Goal: Submit feedback/report problem: Submit feedback/report problem

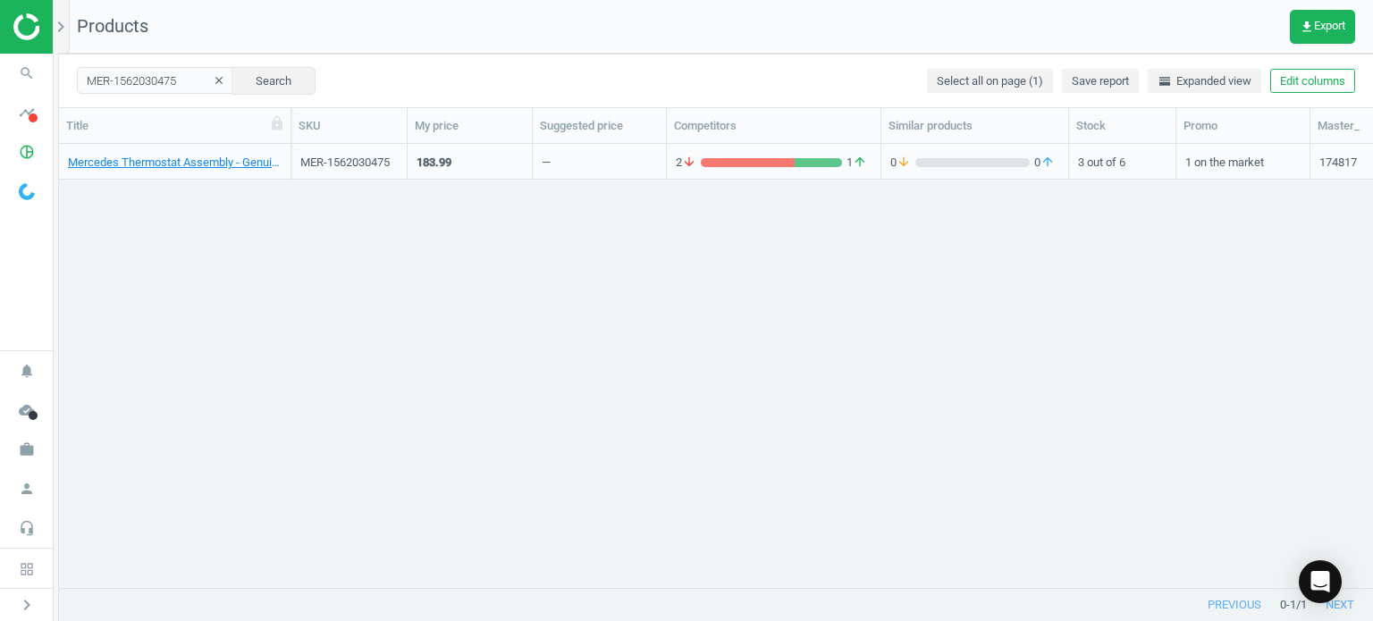
scroll to position [418, 1300]
click at [32, 78] on icon "search" at bounding box center [27, 73] width 34 height 34
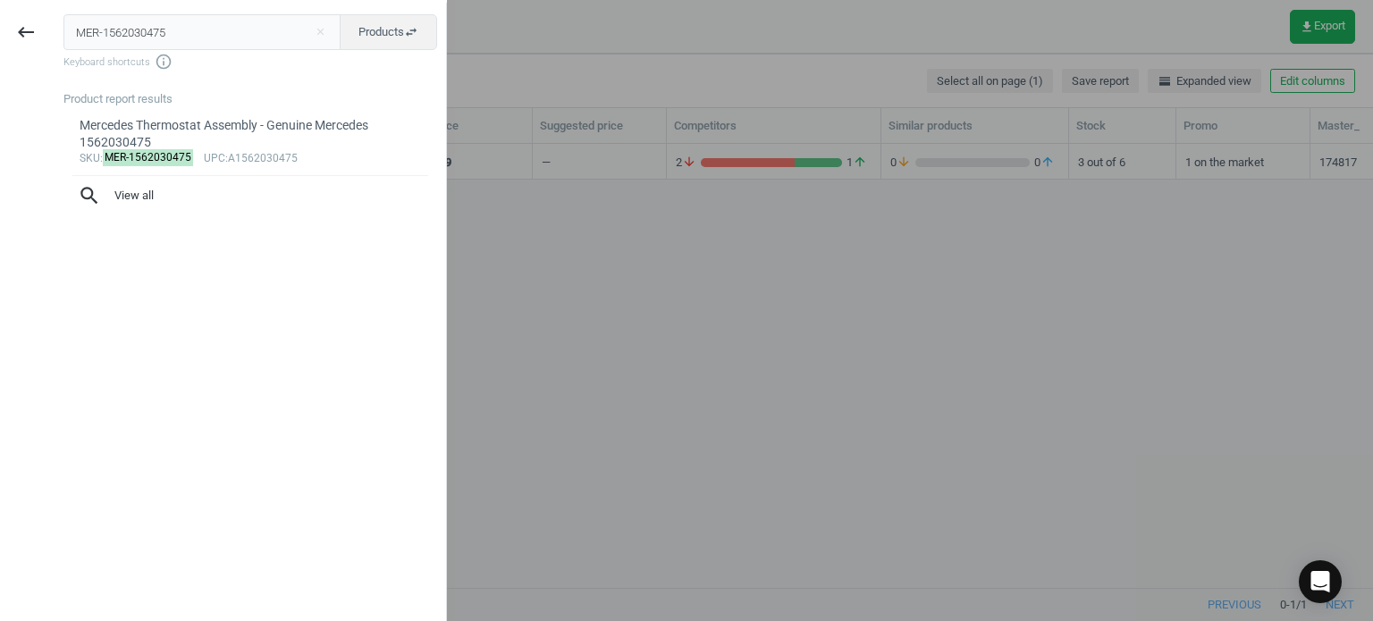
click at [168, 45] on input "MER-1562030475" at bounding box center [202, 32] width 278 height 36
click at [168, 44] on input "MER-1562030475" at bounding box center [202, 32] width 278 height 36
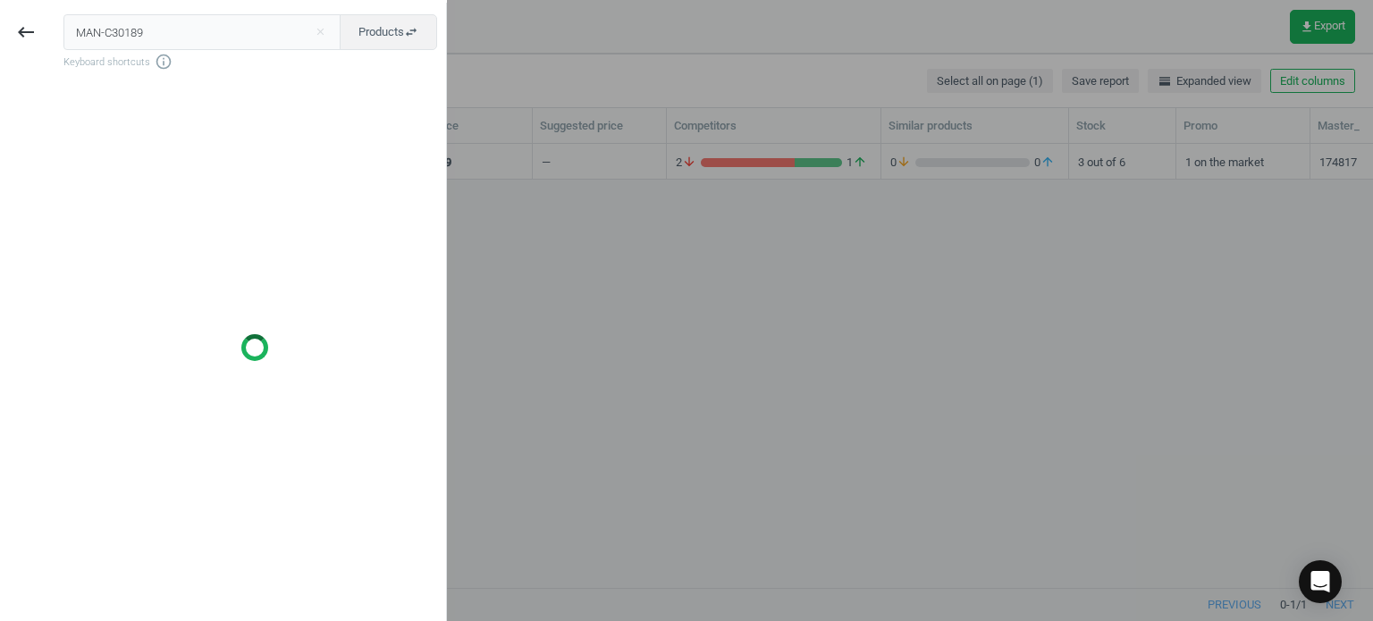
type input "MAN-C30189"
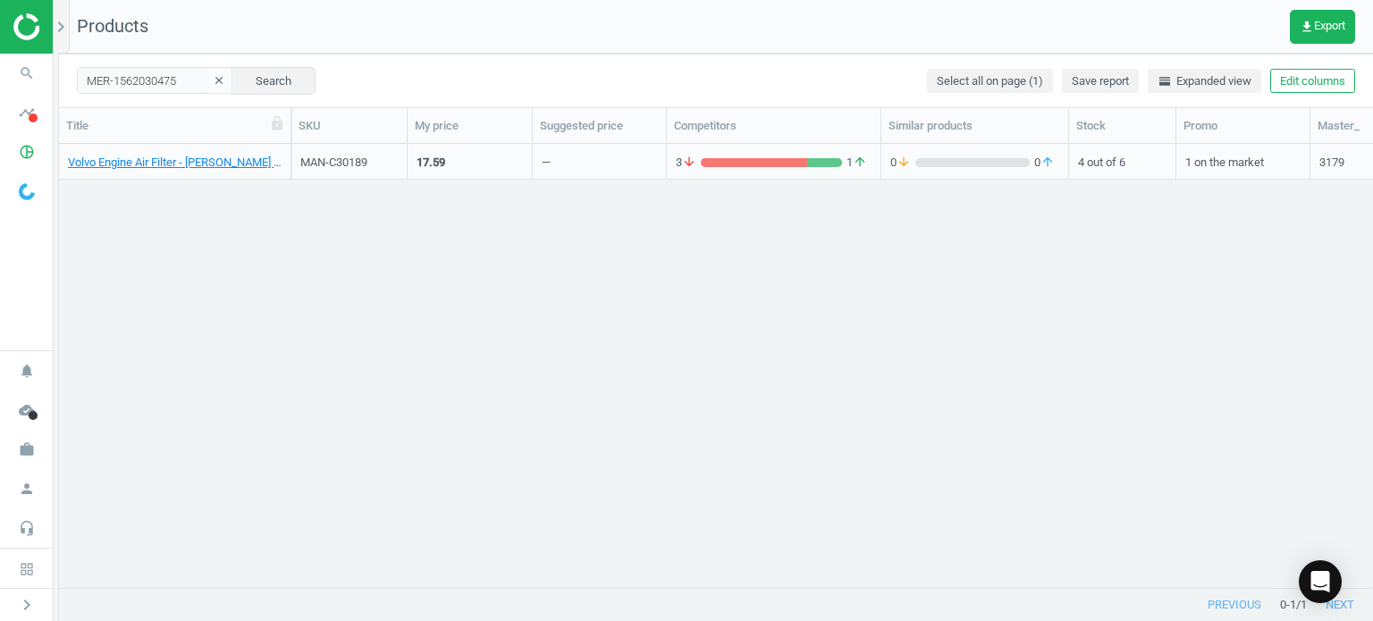
click at [179, 149] on div "Volvo Engine Air Filter - [PERSON_NAME] 9454647" at bounding box center [175, 161] width 214 height 31
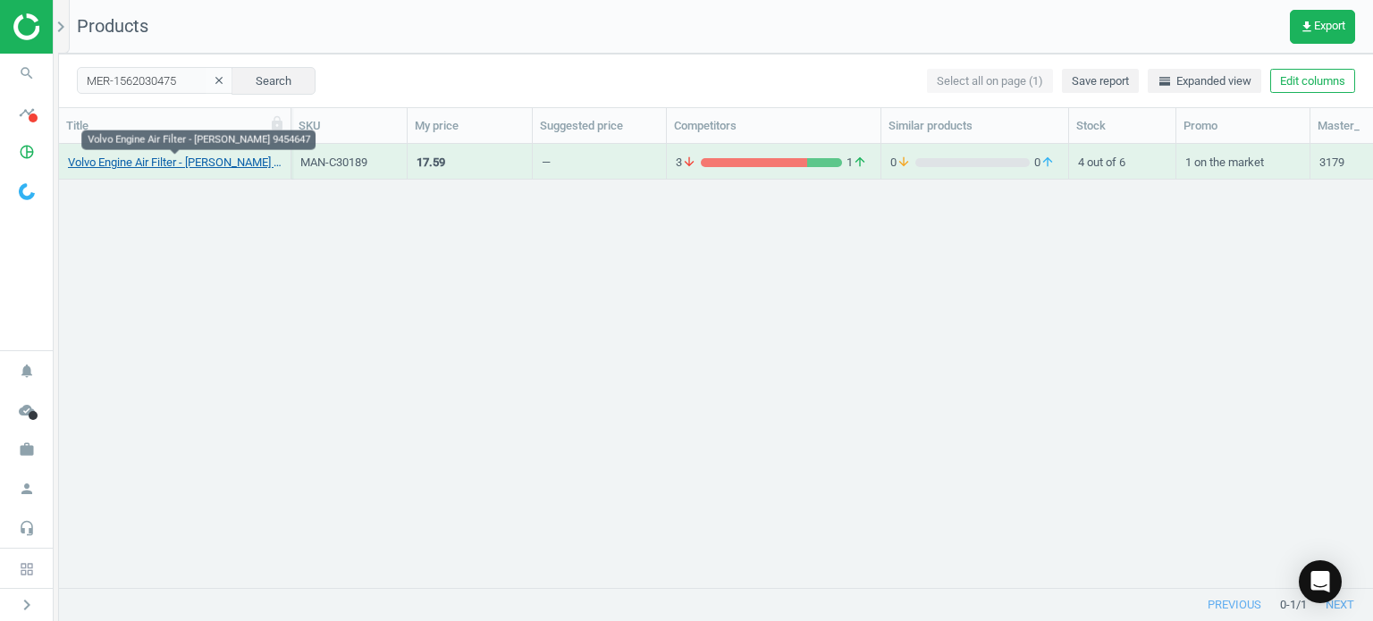
click at [177, 165] on link "Volvo Engine Air Filter - [PERSON_NAME] 9454647" at bounding box center [175, 163] width 214 height 16
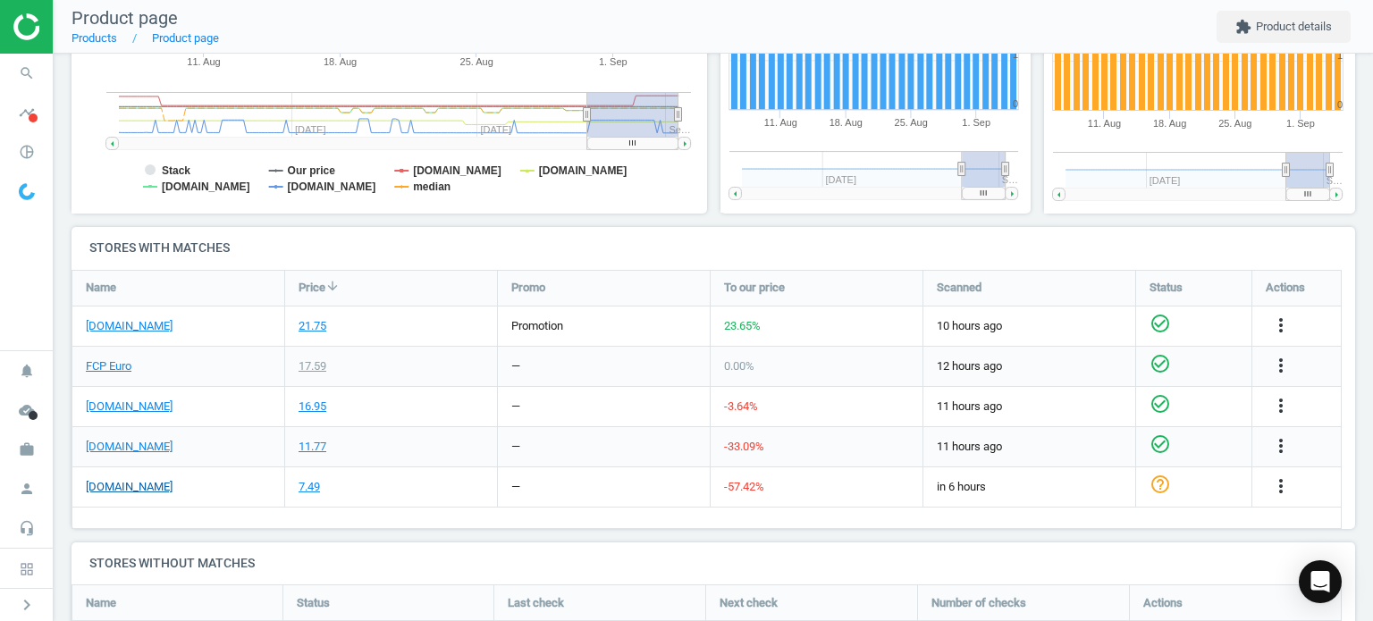
click at [131, 483] on link "[DOMAIN_NAME]" at bounding box center [129, 487] width 87 height 16
click at [117, 363] on link "FCP Euro" at bounding box center [109, 367] width 46 height 16
click at [0, 70] on span "search" at bounding box center [27, 73] width 54 height 39
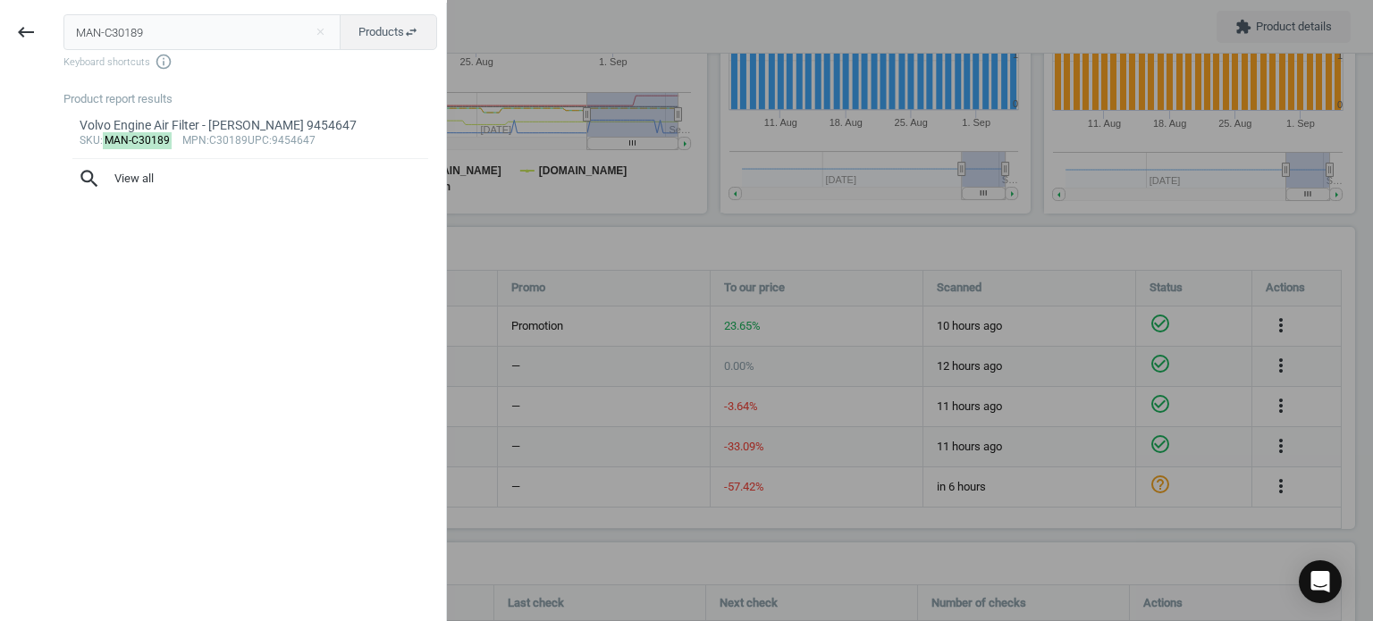
click at [121, 19] on input "MAN-C30189" at bounding box center [202, 32] width 278 height 36
type input "MER-1562020619"
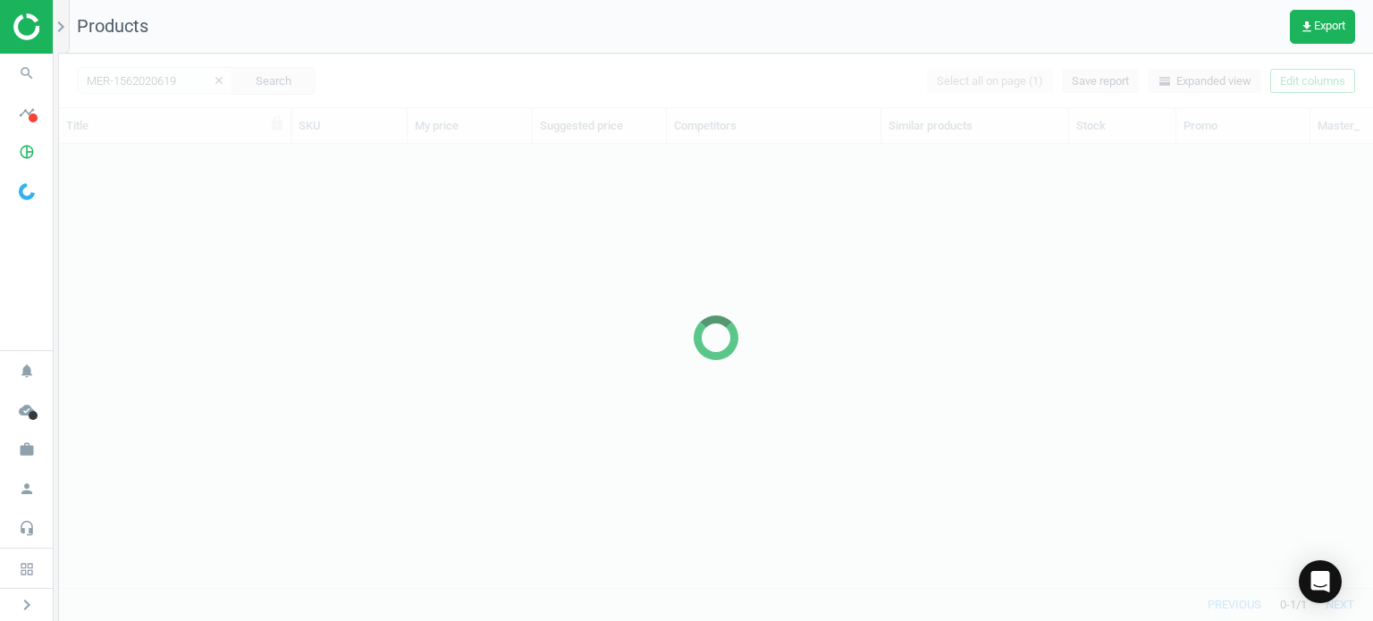
scroll to position [418, 1300]
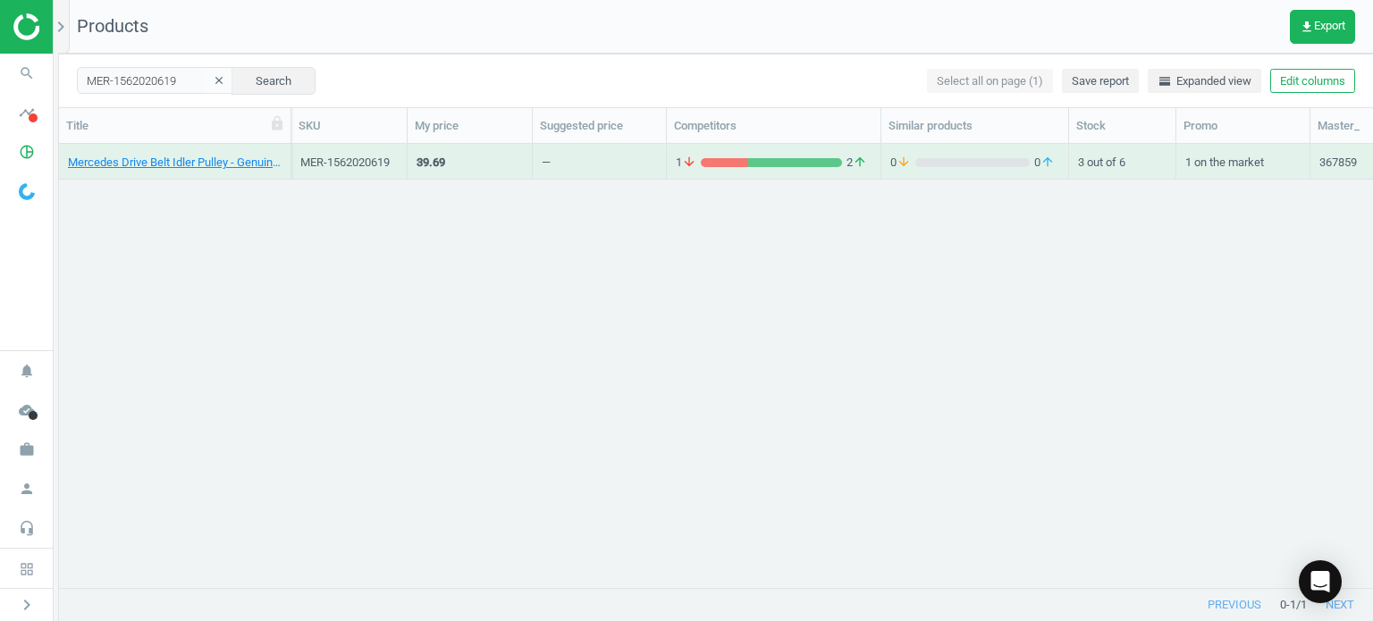
click at [162, 172] on div "Mercedes Drive Belt Idler Pulley - Genuine Mercedes 1562020619" at bounding box center [175, 166] width 214 height 22
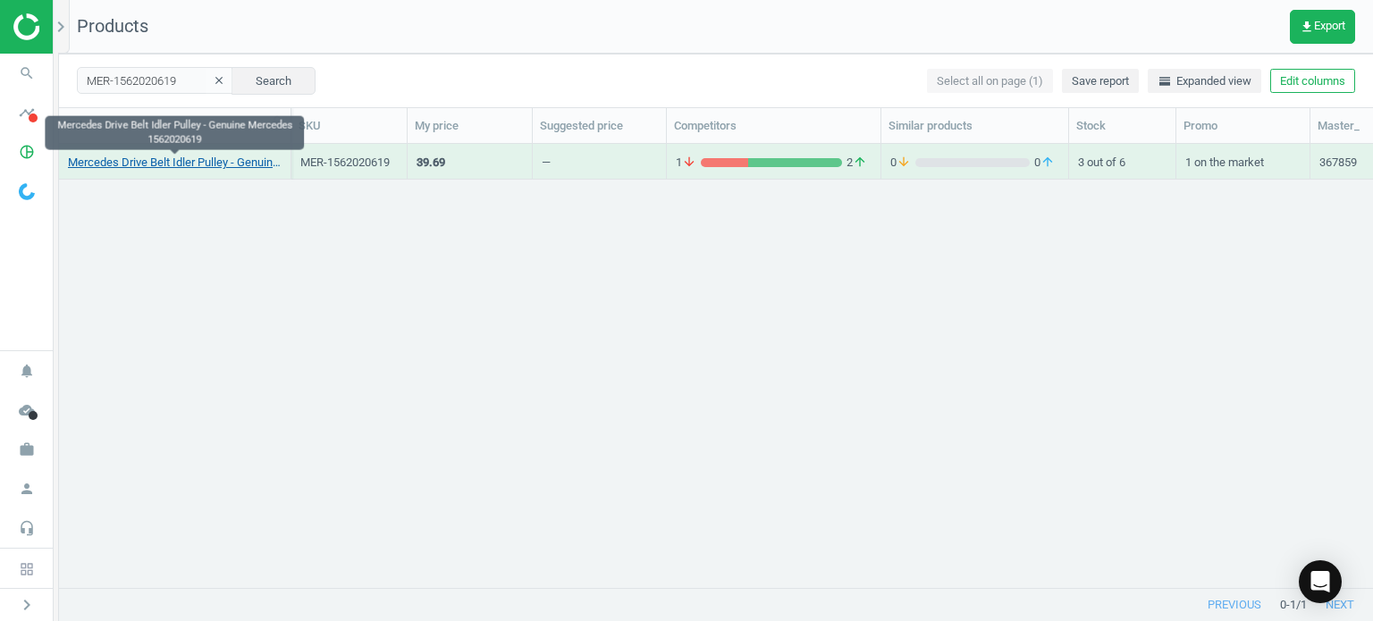
click at [165, 156] on link "Mercedes Drive Belt Idler Pulley - Genuine Mercedes 1562020619" at bounding box center [175, 163] width 214 height 16
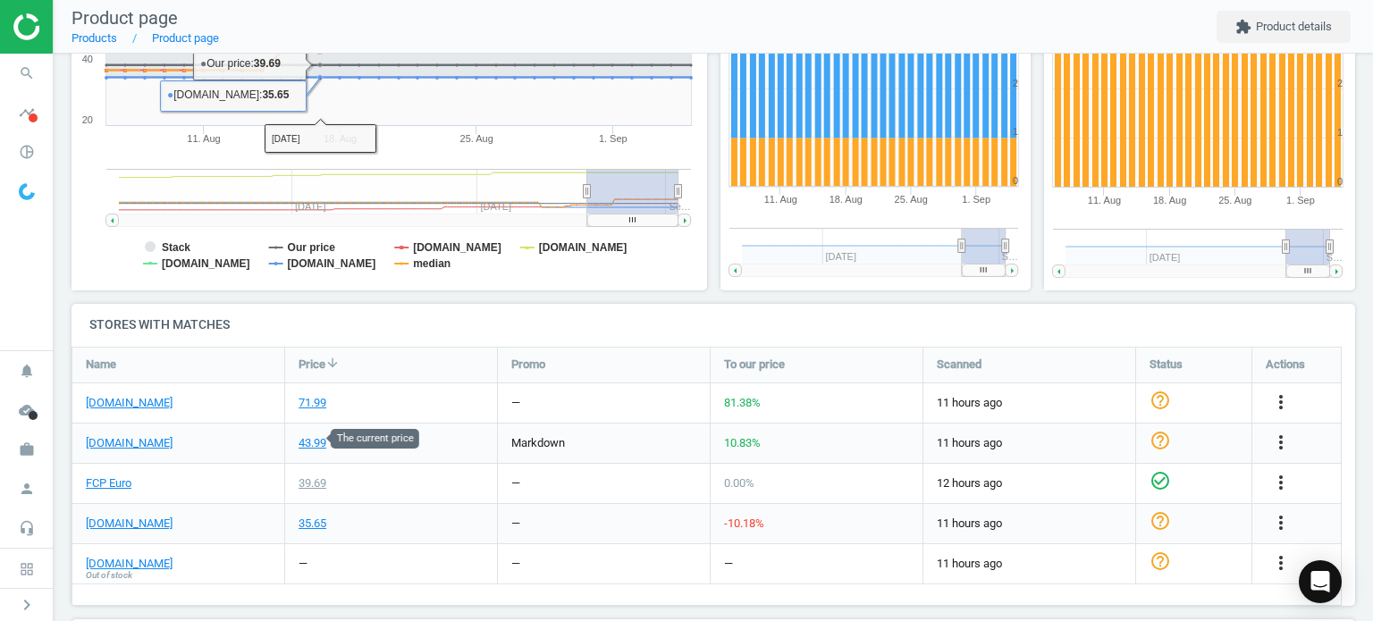
scroll to position [358, 0]
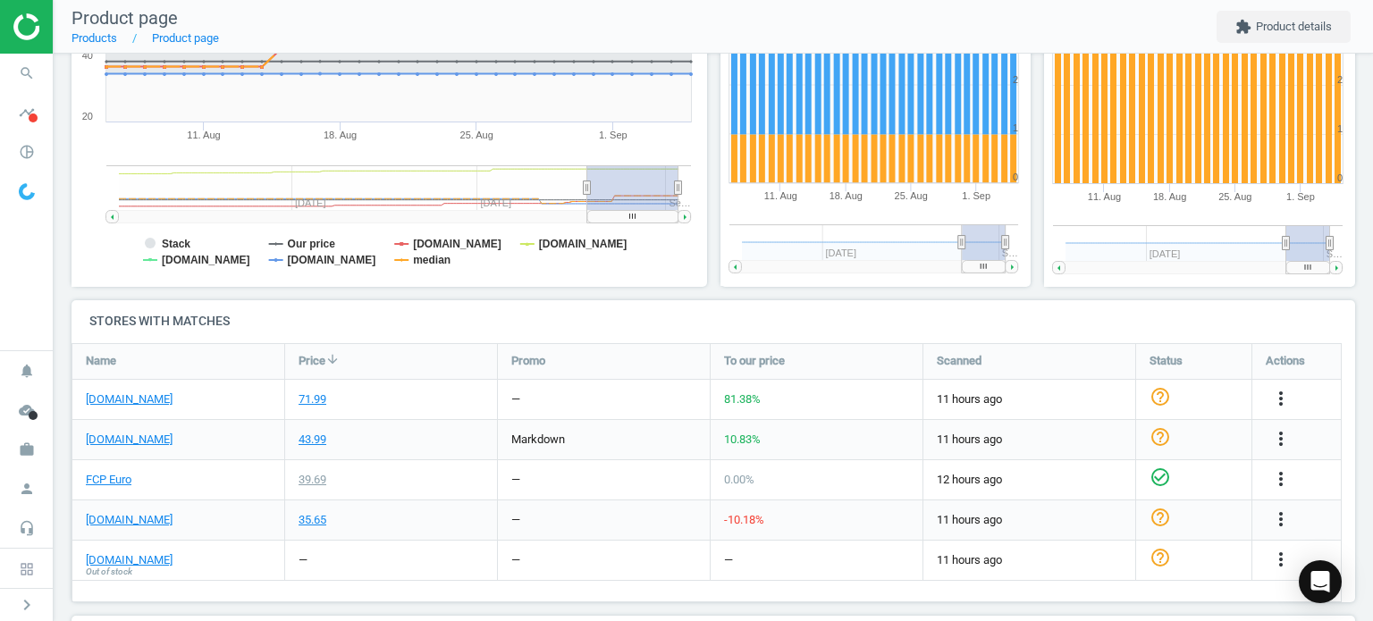
click at [133, 410] on div "[DOMAIN_NAME]" at bounding box center [178, 399] width 212 height 39
click at [134, 400] on link "[DOMAIN_NAME]" at bounding box center [129, 400] width 87 height 16
click at [111, 494] on div "FCP Euro" at bounding box center [178, 480] width 212 height 39
click at [117, 472] on link "FCP Euro" at bounding box center [109, 480] width 46 height 16
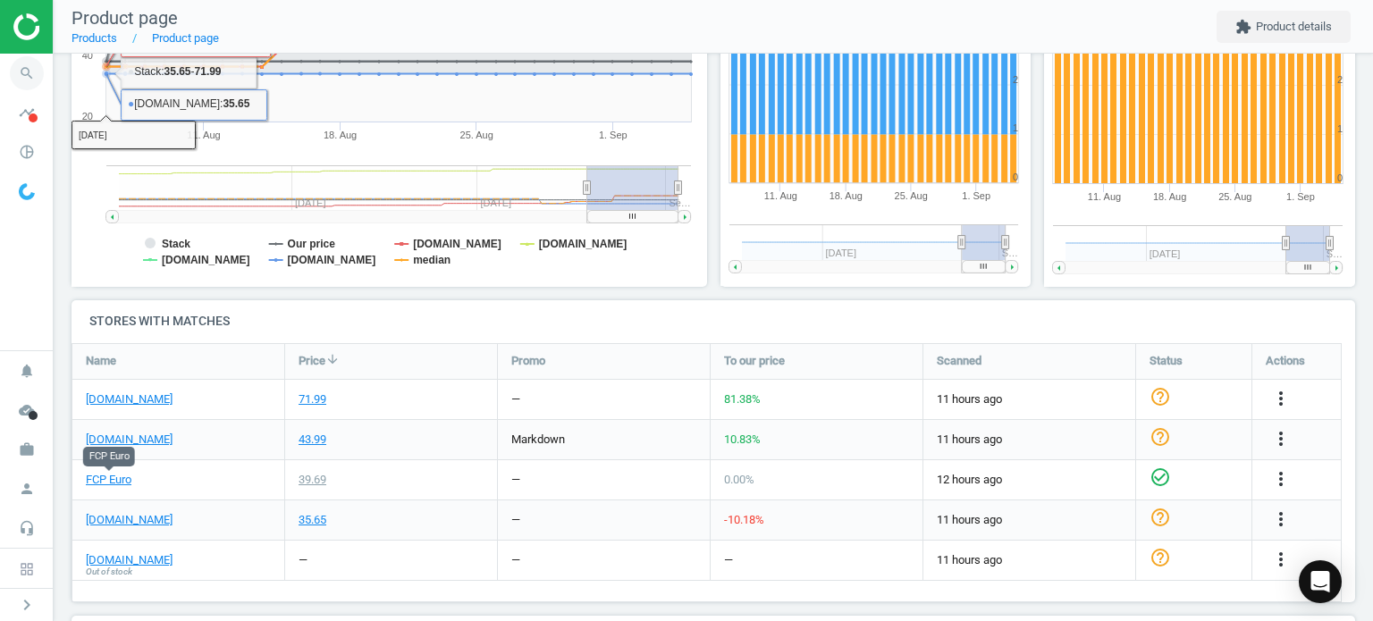
click at [21, 67] on icon "search" at bounding box center [27, 73] width 34 height 34
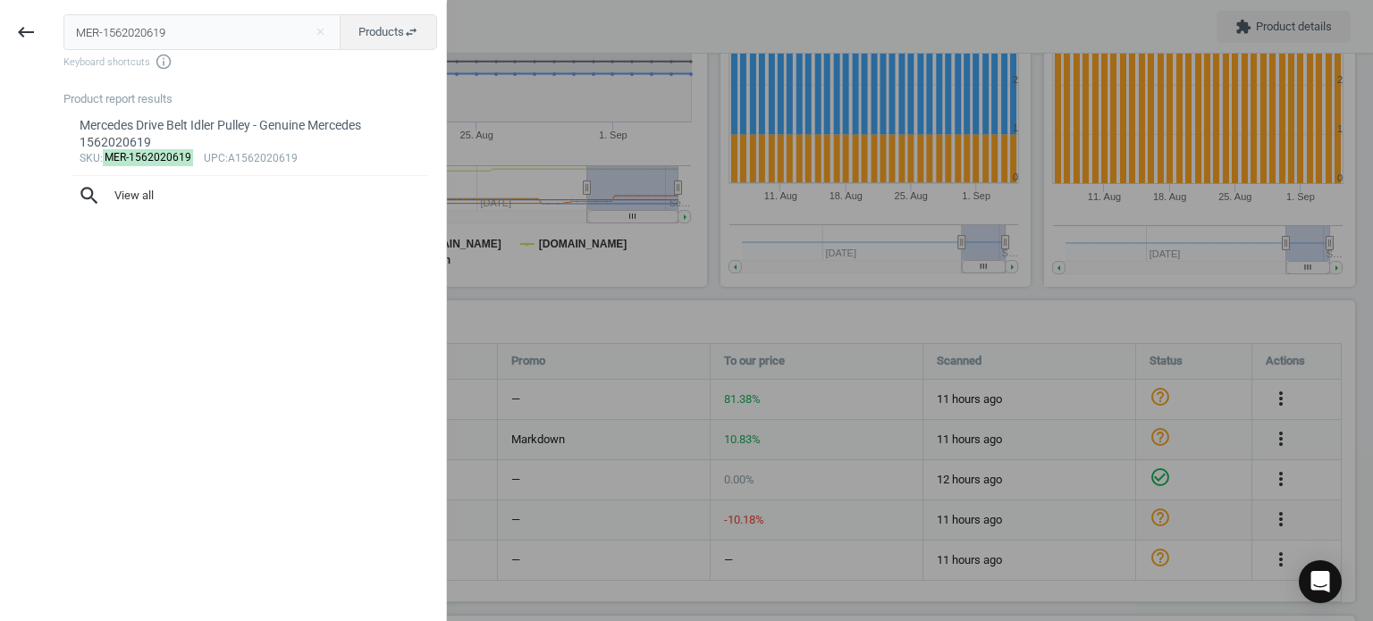
click at [101, 30] on input "MER-1562020619" at bounding box center [202, 32] width 278 height 36
type input "POR-9A790560150"
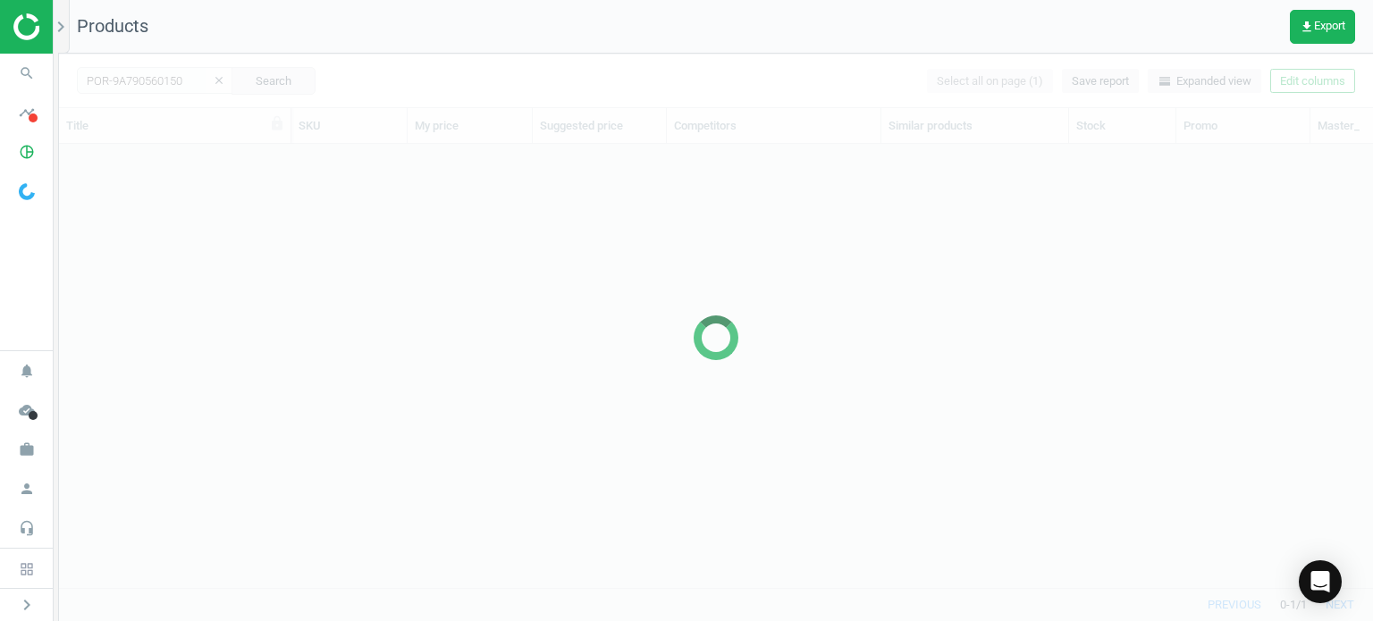
scroll to position [418, 1300]
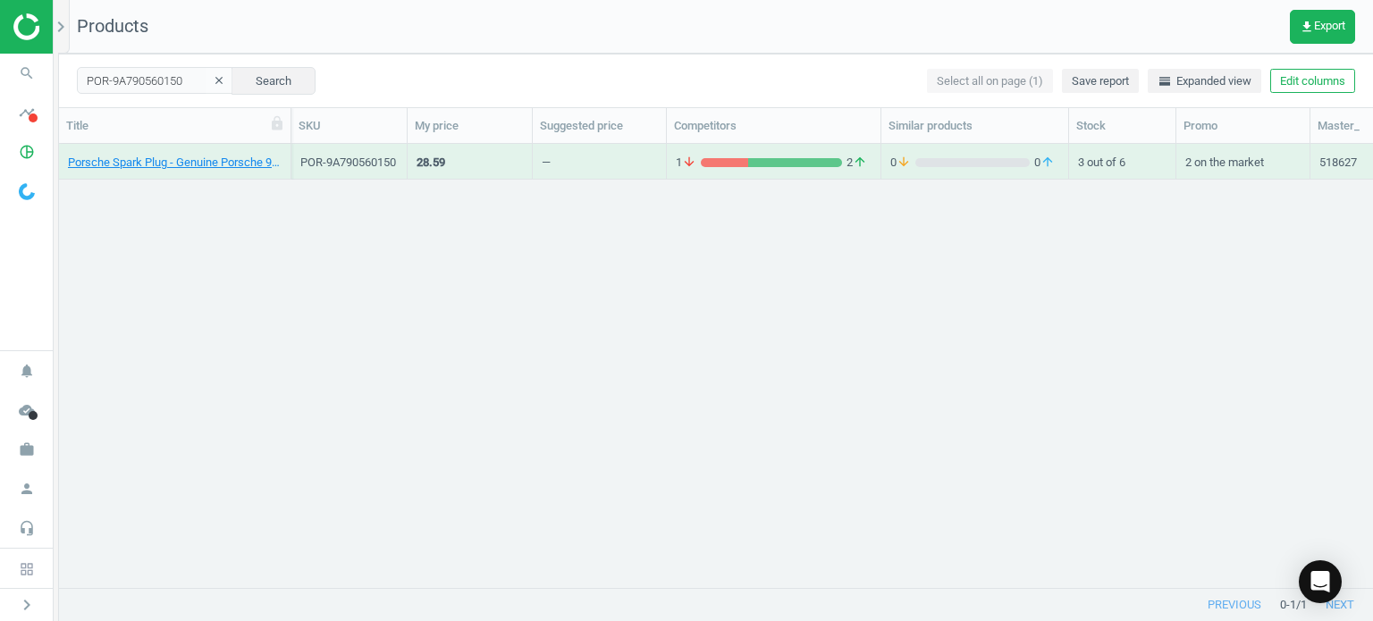
click at [131, 171] on div "Porsche Spark Plug - Genuine Porsche 9A790560150" at bounding box center [175, 166] width 214 height 22
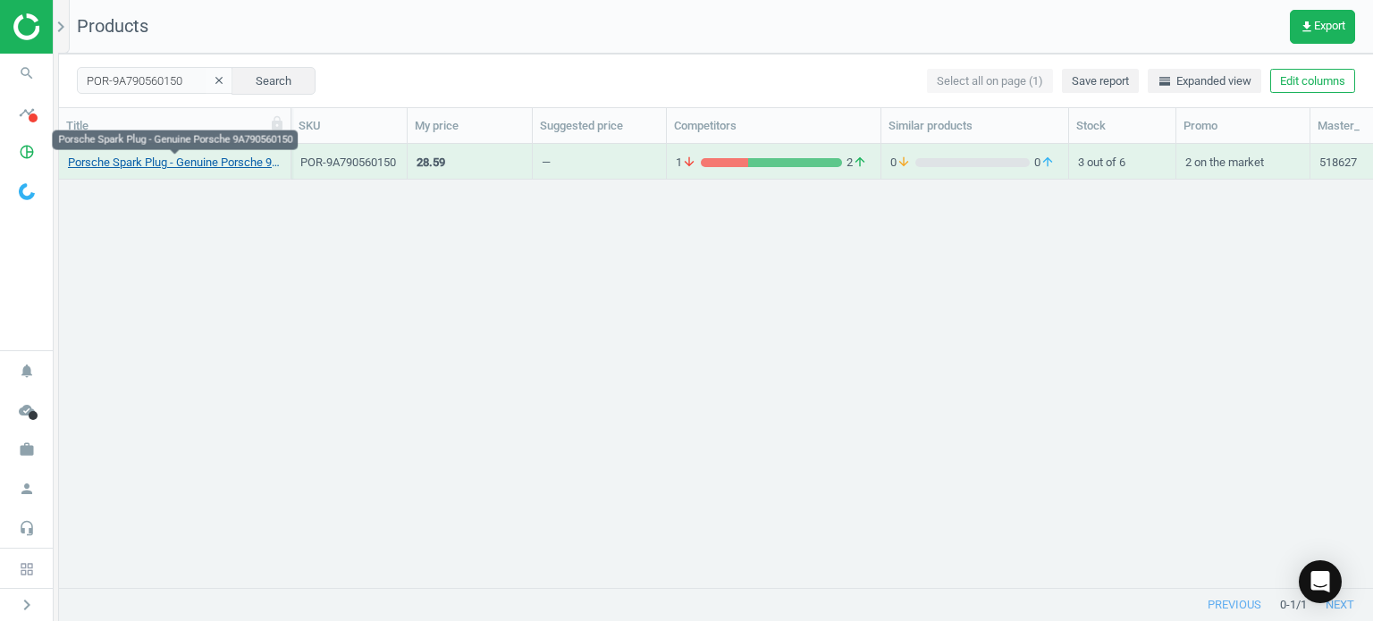
click at [143, 165] on link "Porsche Spark Plug - Genuine Porsche 9A790560150" at bounding box center [175, 163] width 214 height 16
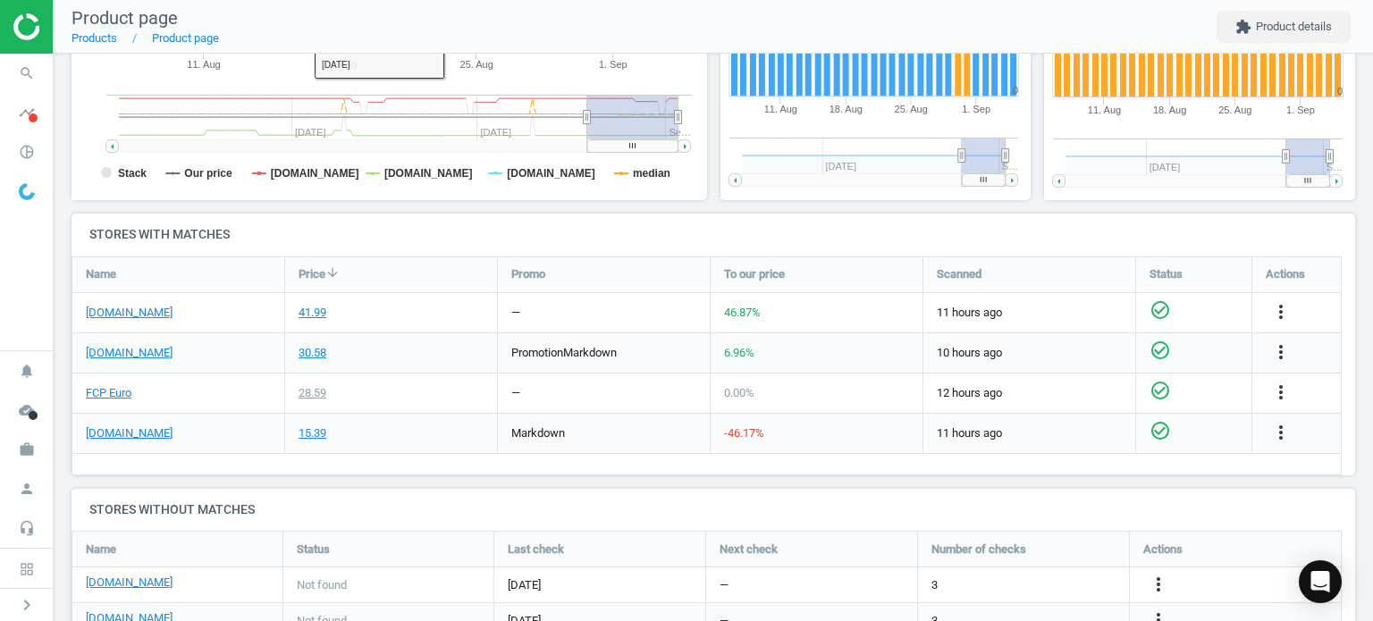
scroll to position [447, 0]
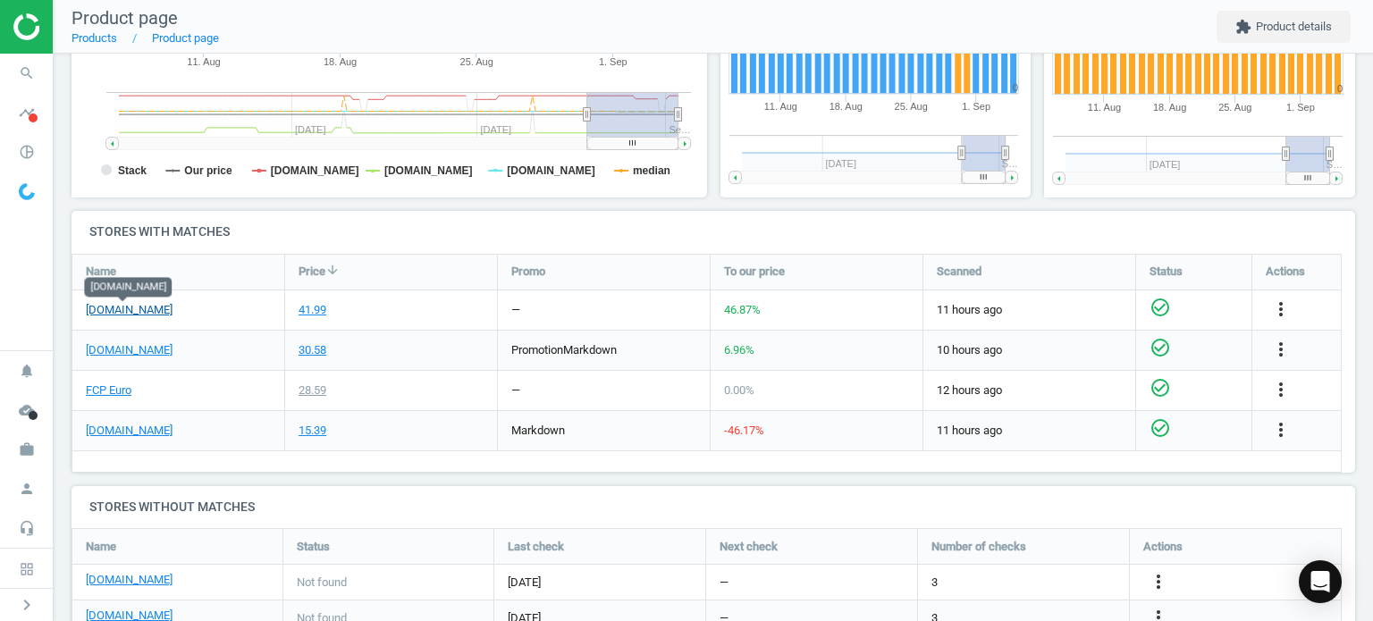
click at [126, 311] on link "[DOMAIN_NAME]" at bounding box center [129, 310] width 87 height 16
click at [97, 393] on link "FCP Euro" at bounding box center [109, 391] width 46 height 16
click at [46, 78] on span "search" at bounding box center [27, 73] width 54 height 39
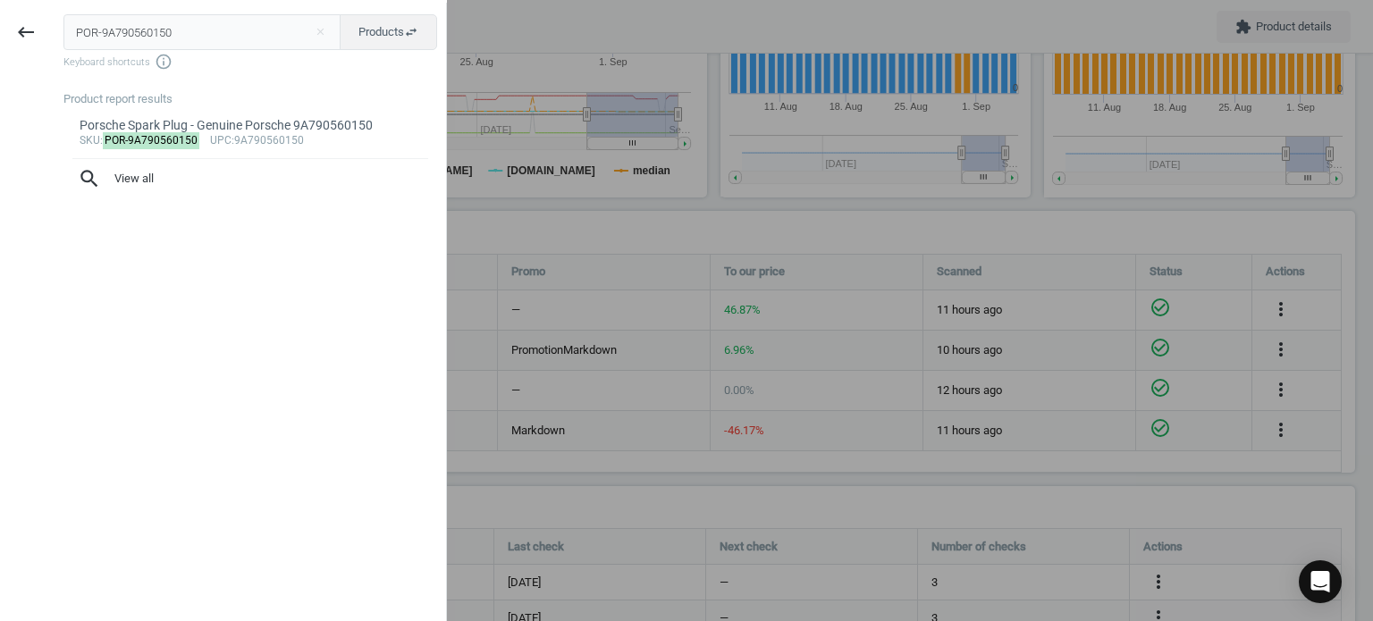
click at [82, 36] on input "POR-9A790560150" at bounding box center [202, 32] width 278 height 36
click at [82, 35] on input "POR-9A790560150" at bounding box center [202, 32] width 278 height 36
type input "VAG-06E109507H"
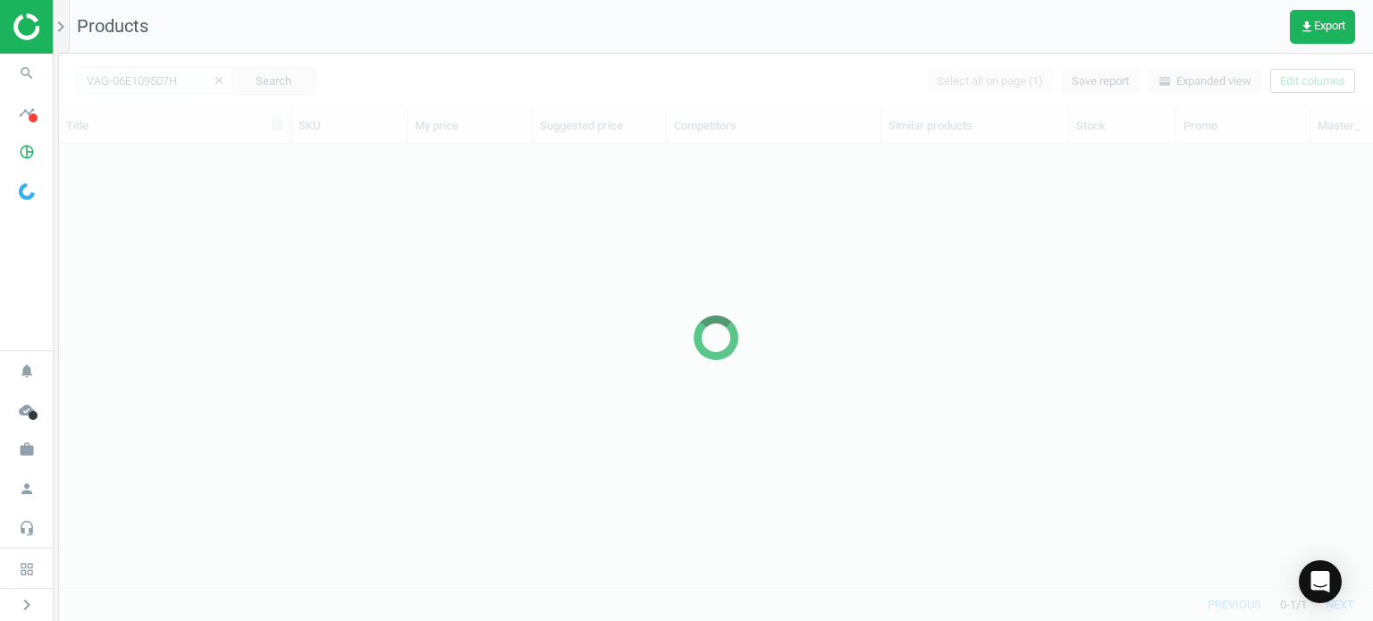
scroll to position [418, 1300]
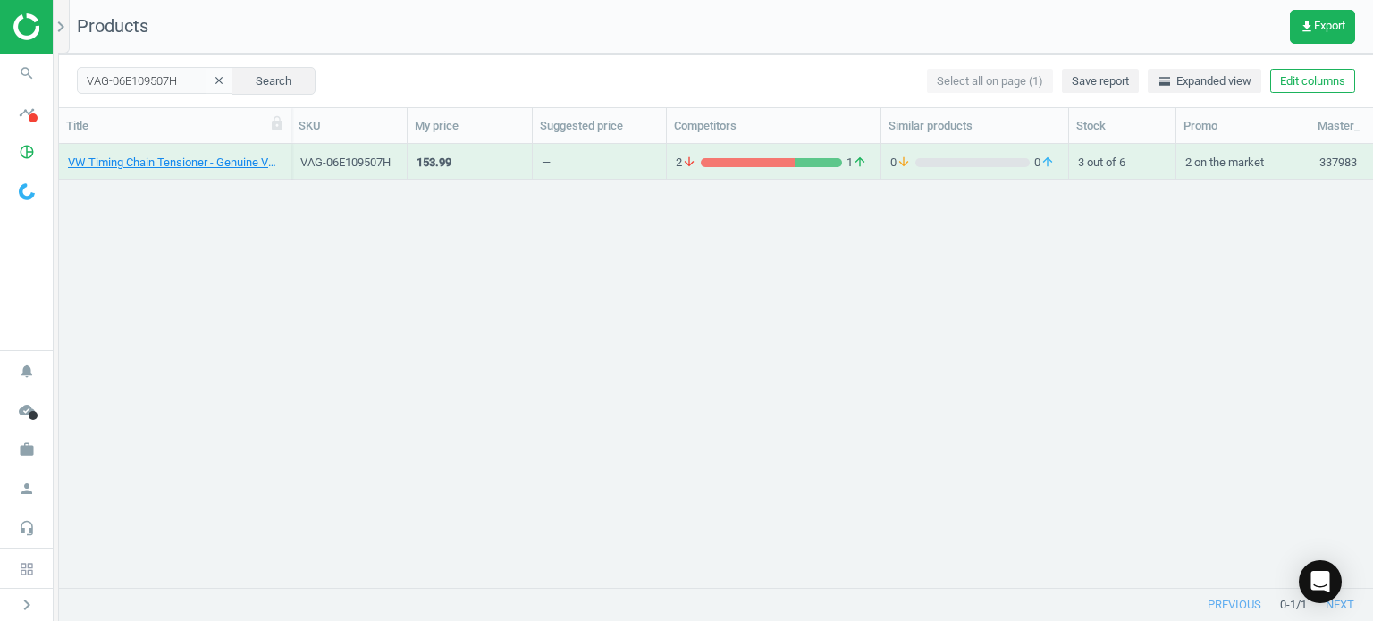
click at [206, 175] on div "VW Timing Chain Tensioner - Genuine VW 06E109507H" at bounding box center [175, 166] width 214 height 22
click at [198, 167] on link "VW Timing Chain Tensioner - Genuine VW 06E109507H" at bounding box center [175, 163] width 214 height 16
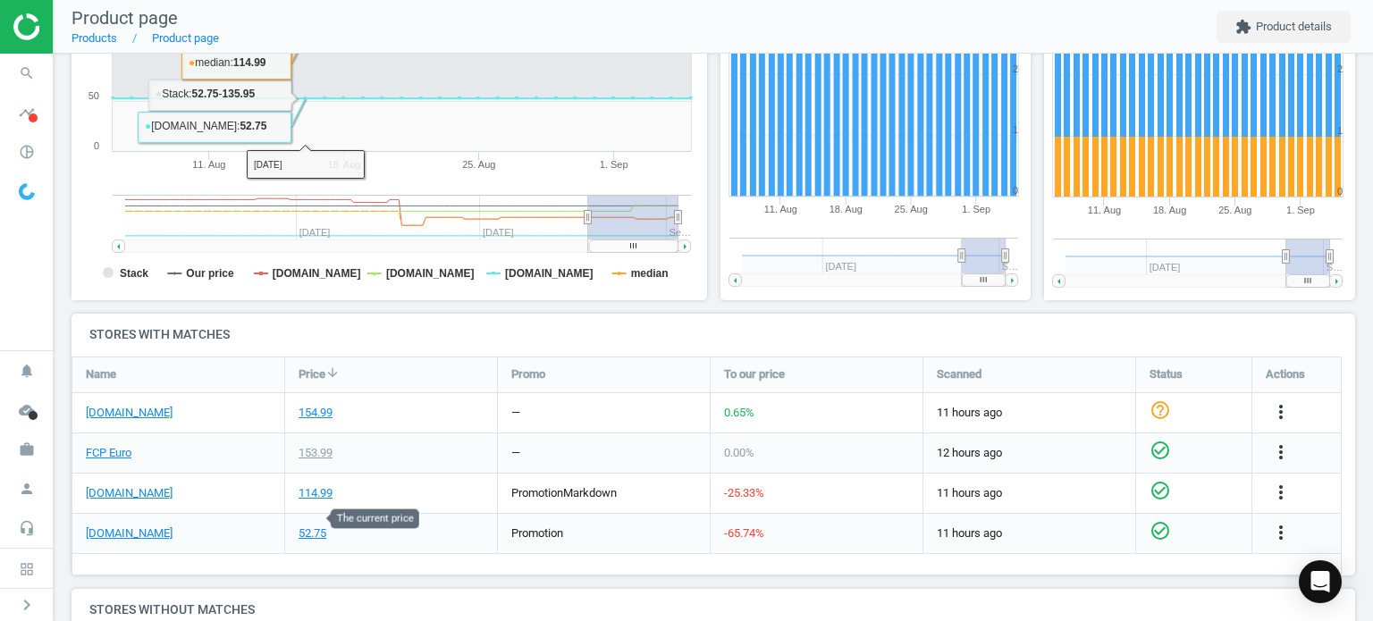
scroll to position [358, 0]
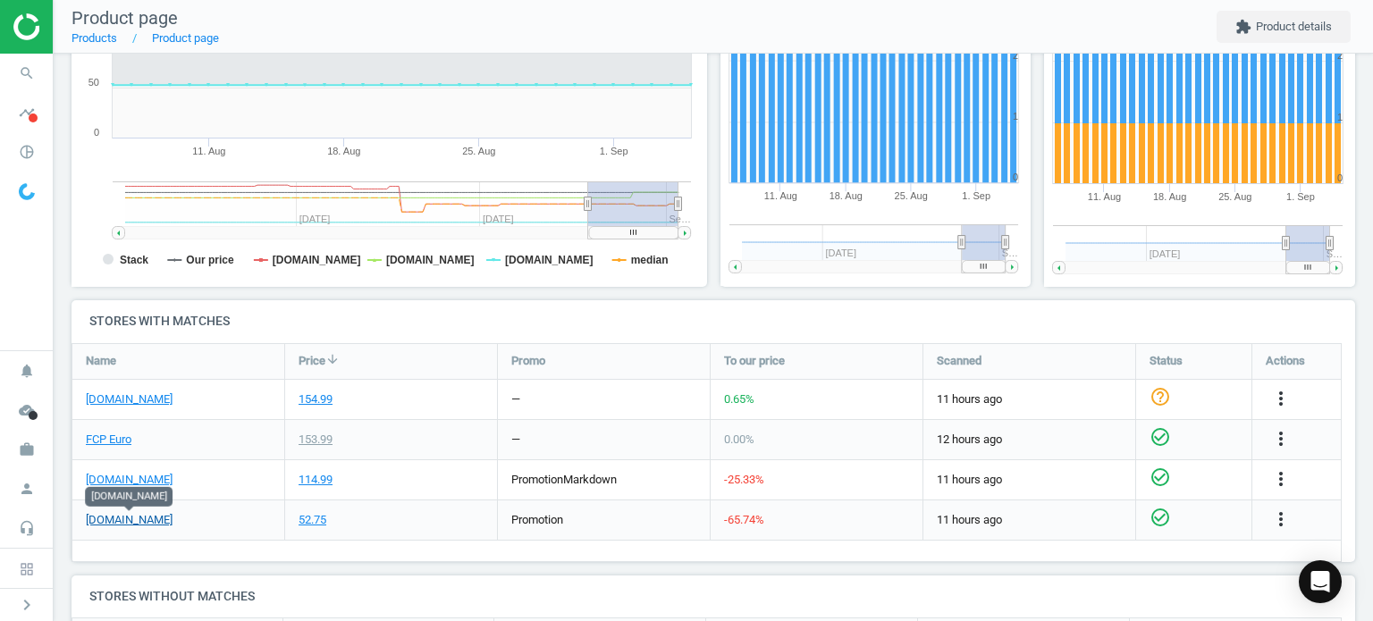
click at [147, 520] on link "[DOMAIN_NAME]" at bounding box center [129, 520] width 87 height 16
click at [43, 75] on icon "search" at bounding box center [27, 73] width 34 height 34
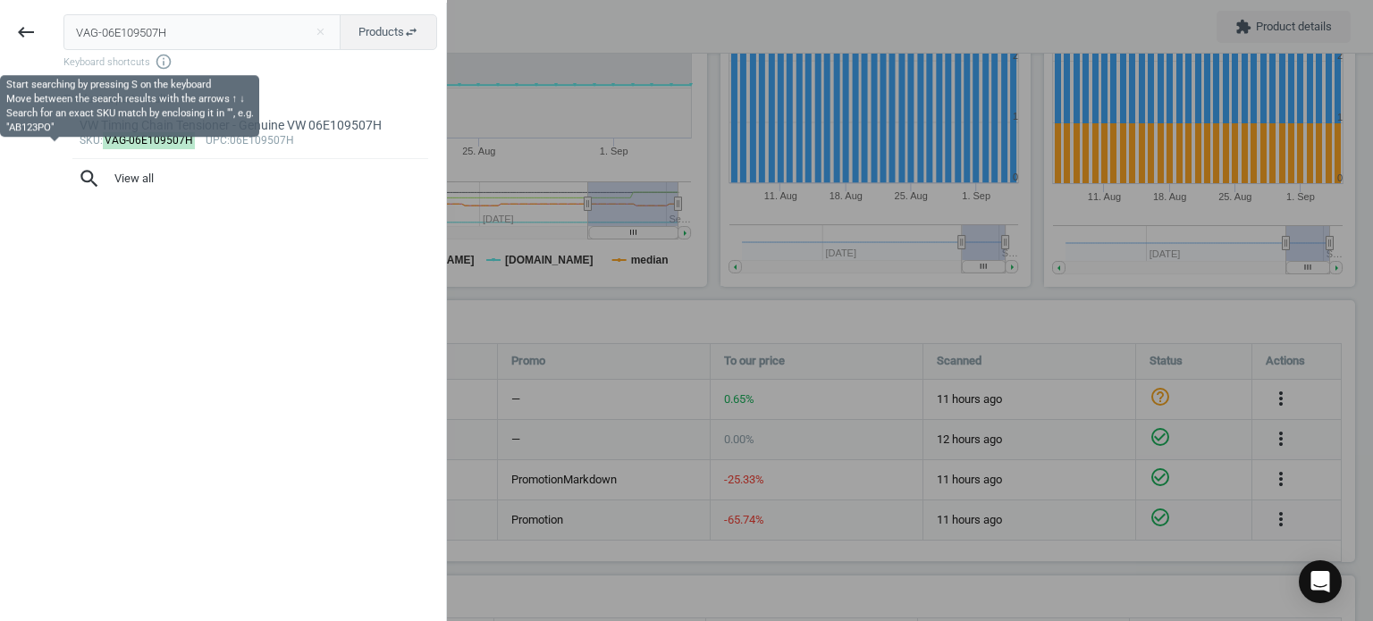
click at [128, 27] on input "VAG-06E109507H" at bounding box center [202, 32] width 278 height 36
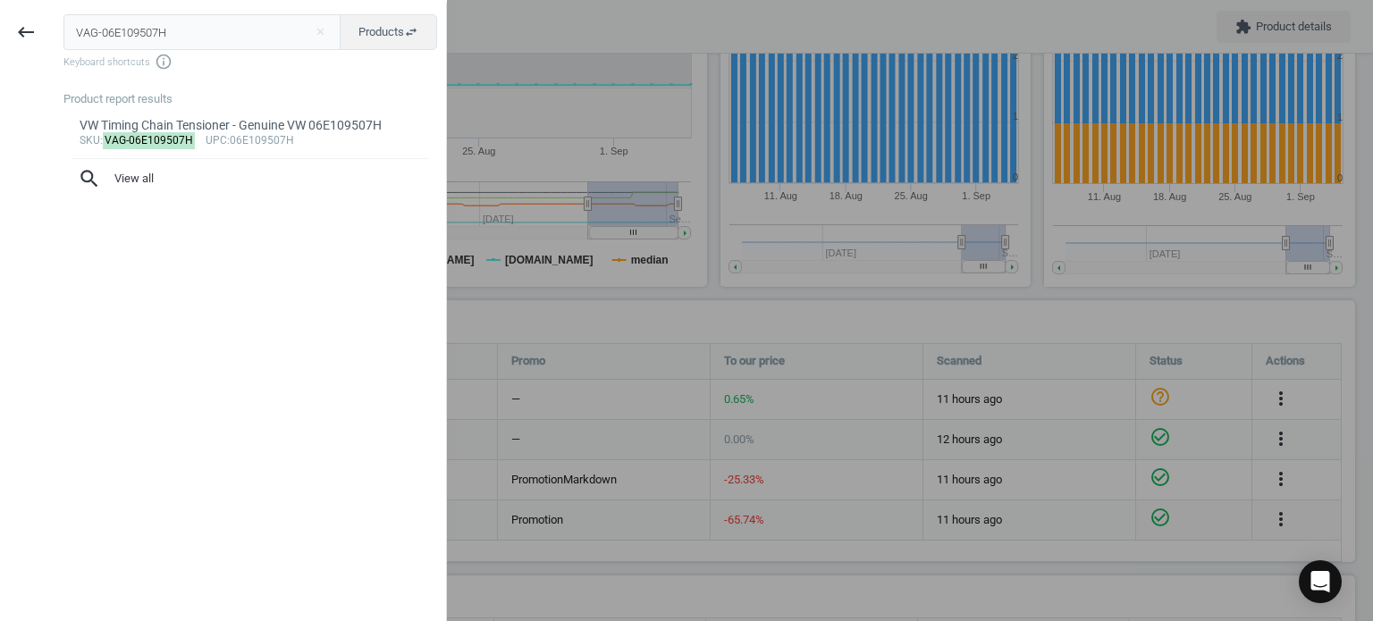
click at [128, 27] on input "VAG-06E109507H" at bounding box center [202, 32] width 278 height 36
type input "VAG-059963319AB"
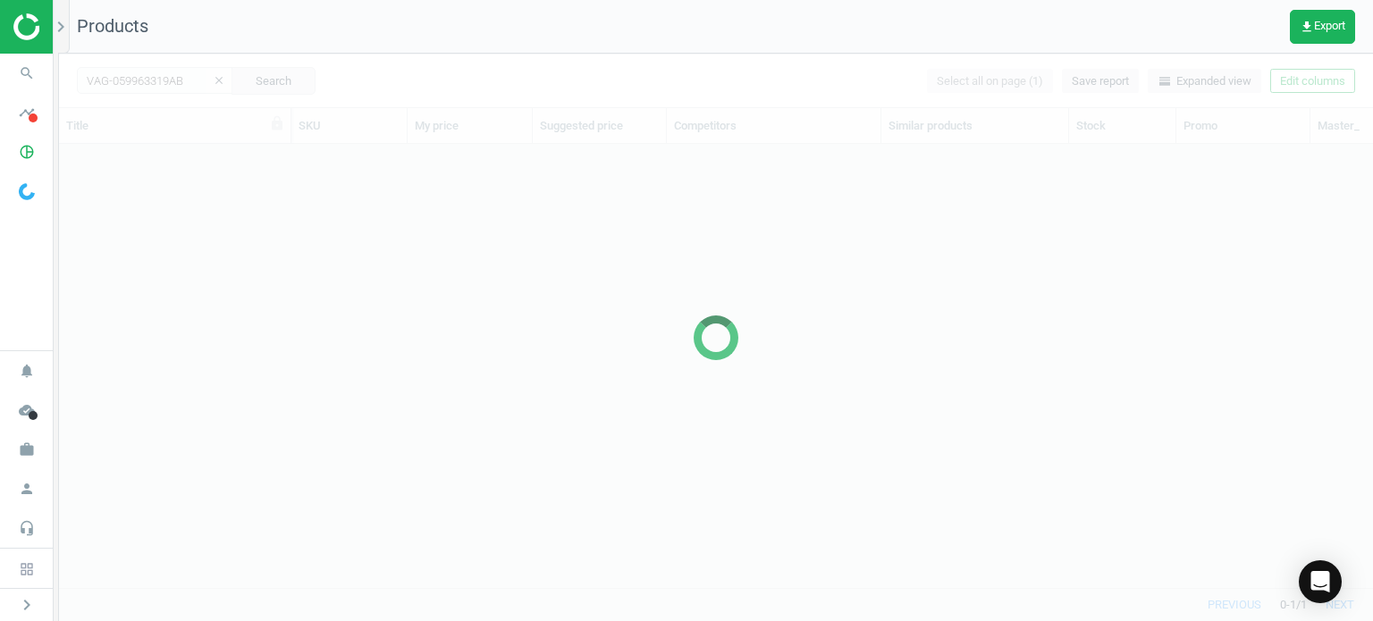
scroll to position [418, 1300]
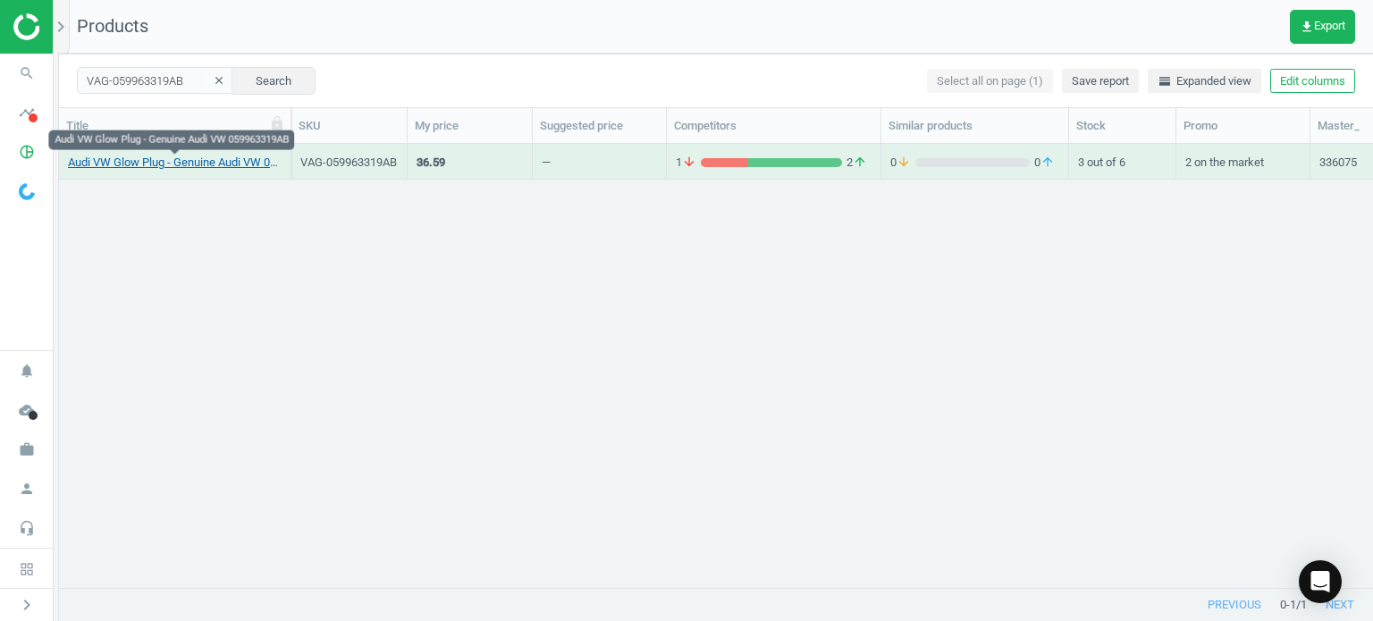
click at [116, 169] on link "Audi VW Glow Plug - Genuine Audi VW 059963319AB" at bounding box center [175, 163] width 214 height 16
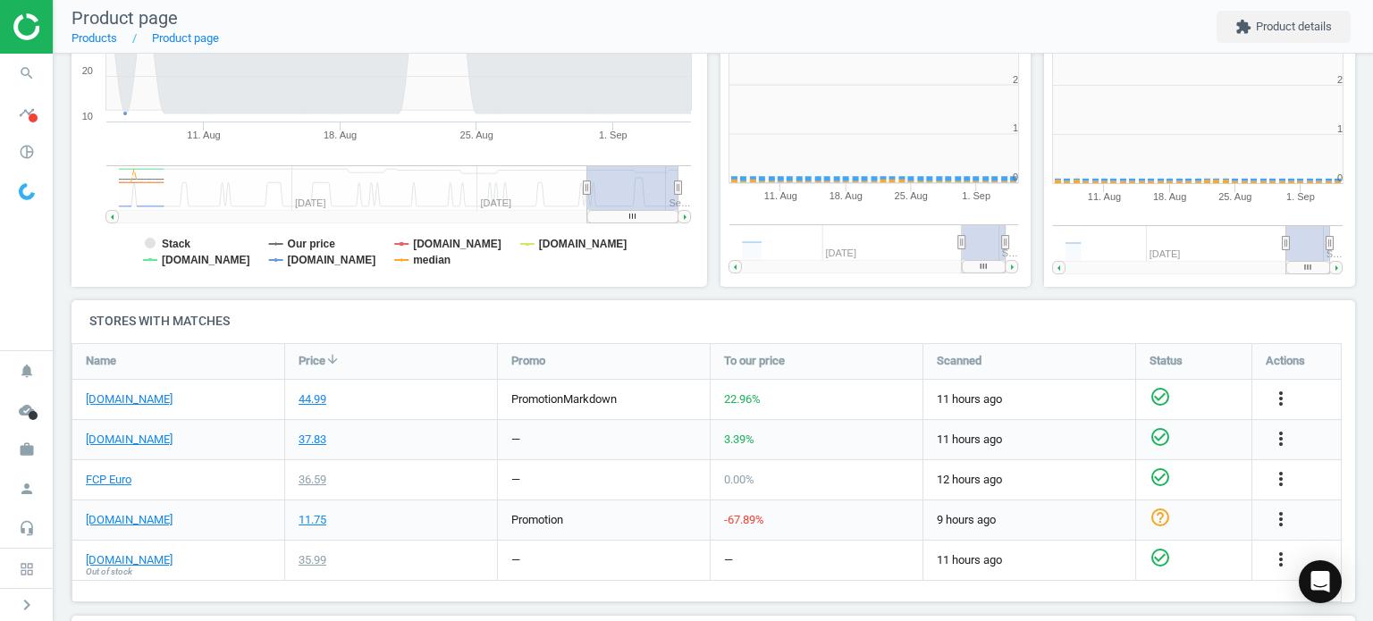
scroll to position [8, 8]
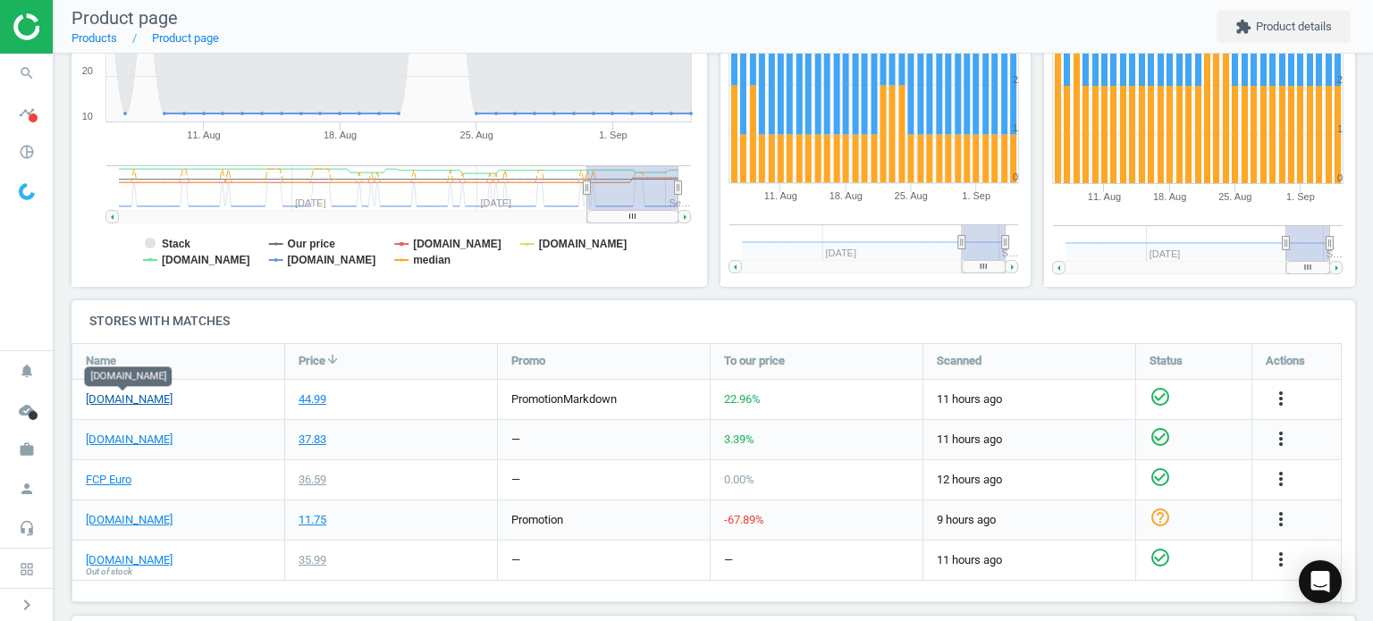
click at [139, 400] on link "[DOMAIN_NAME]" at bounding box center [129, 400] width 87 height 16
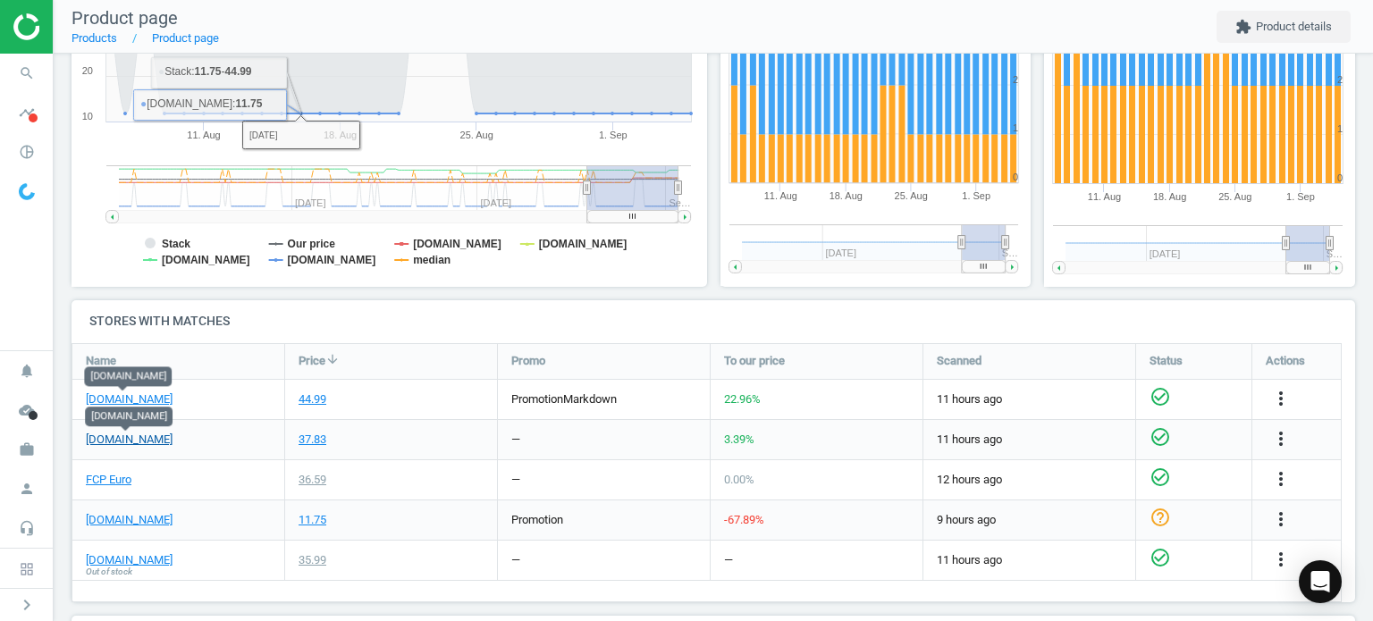
click at [147, 436] on link "[DOMAIN_NAME]" at bounding box center [129, 440] width 87 height 16
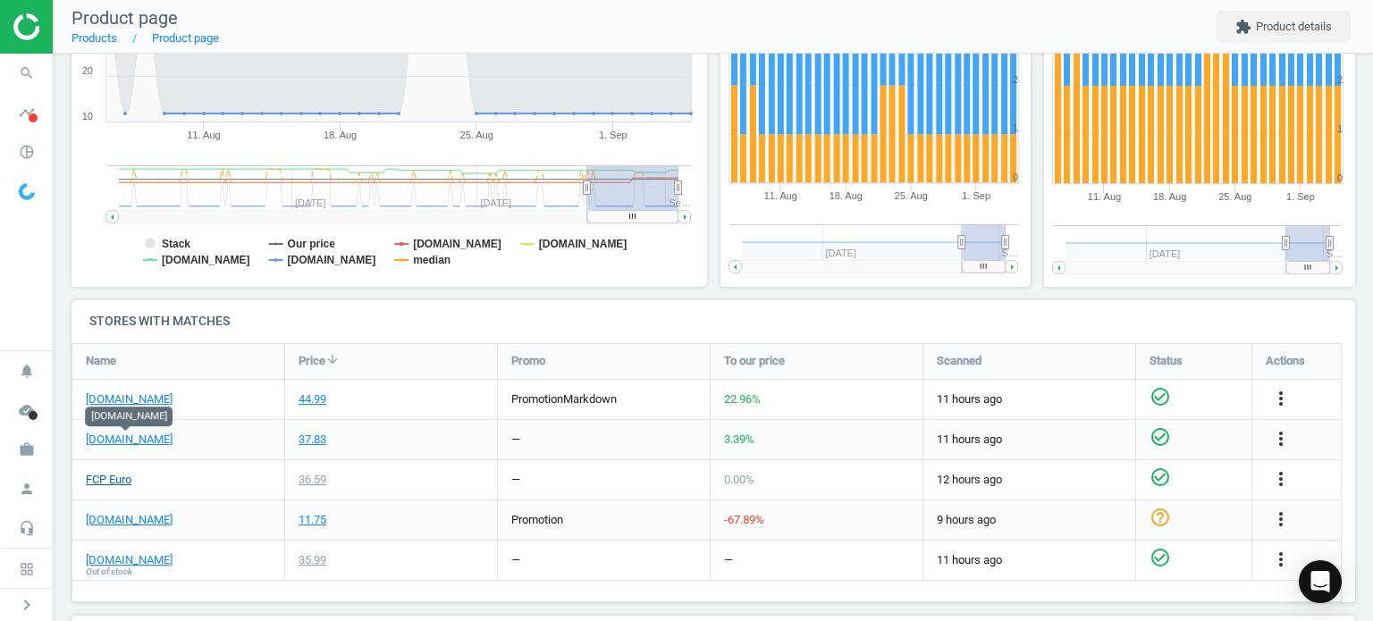
click at [124, 479] on link "FCP Euro" at bounding box center [109, 480] width 46 height 16
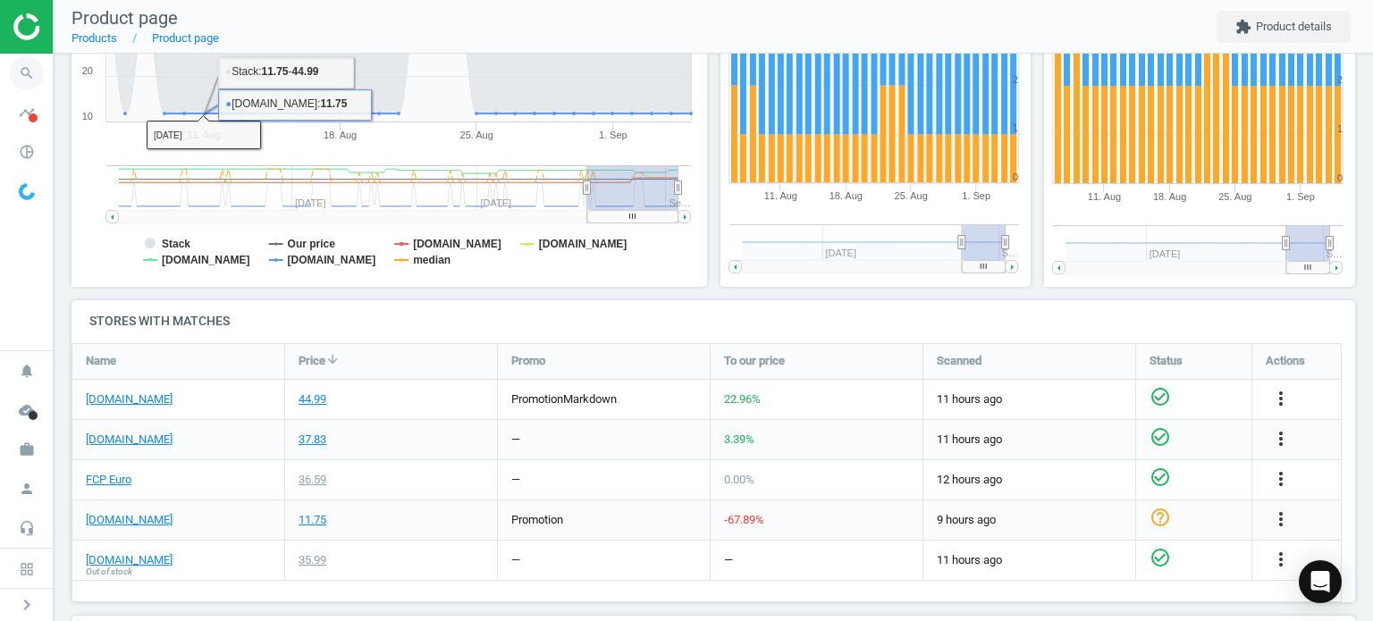
click at [43, 65] on span "search" at bounding box center [27, 73] width 54 height 39
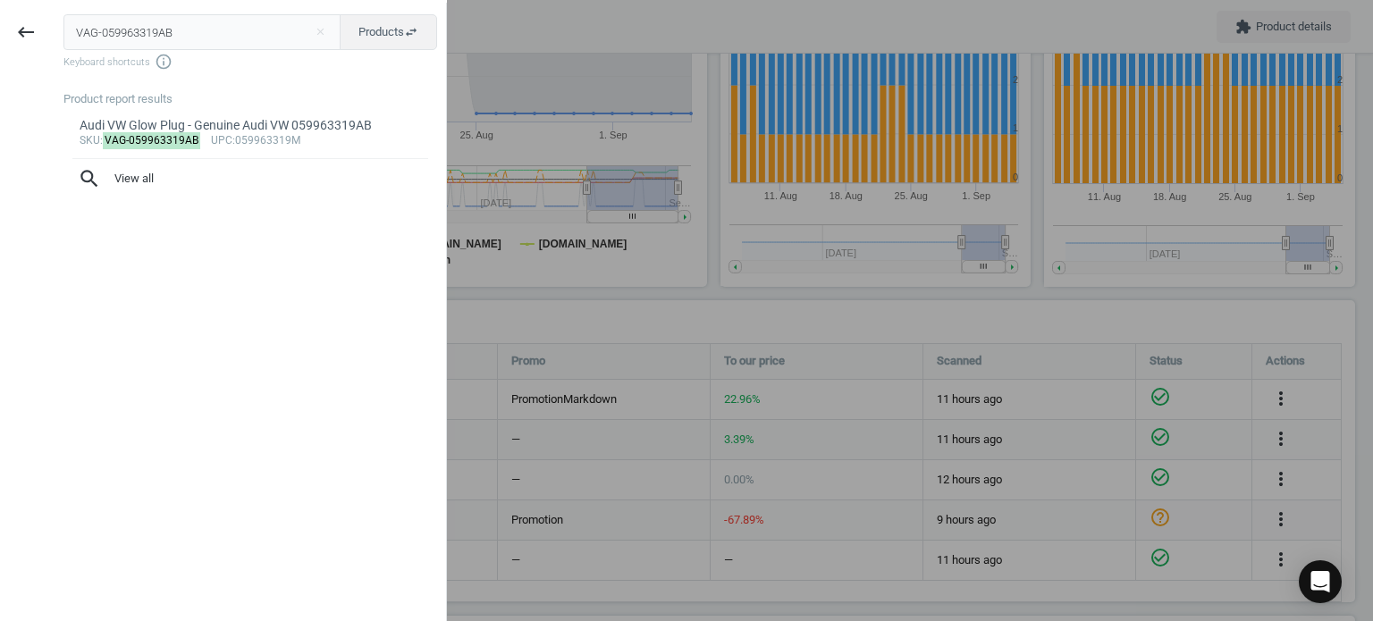
click at [171, 53] on span "Keyboard shortcuts info_outline" at bounding box center [250, 62] width 374 height 18
click at [172, 46] on input "VAG-059963319AB" at bounding box center [202, 32] width 278 height 36
paste input "N90685403"
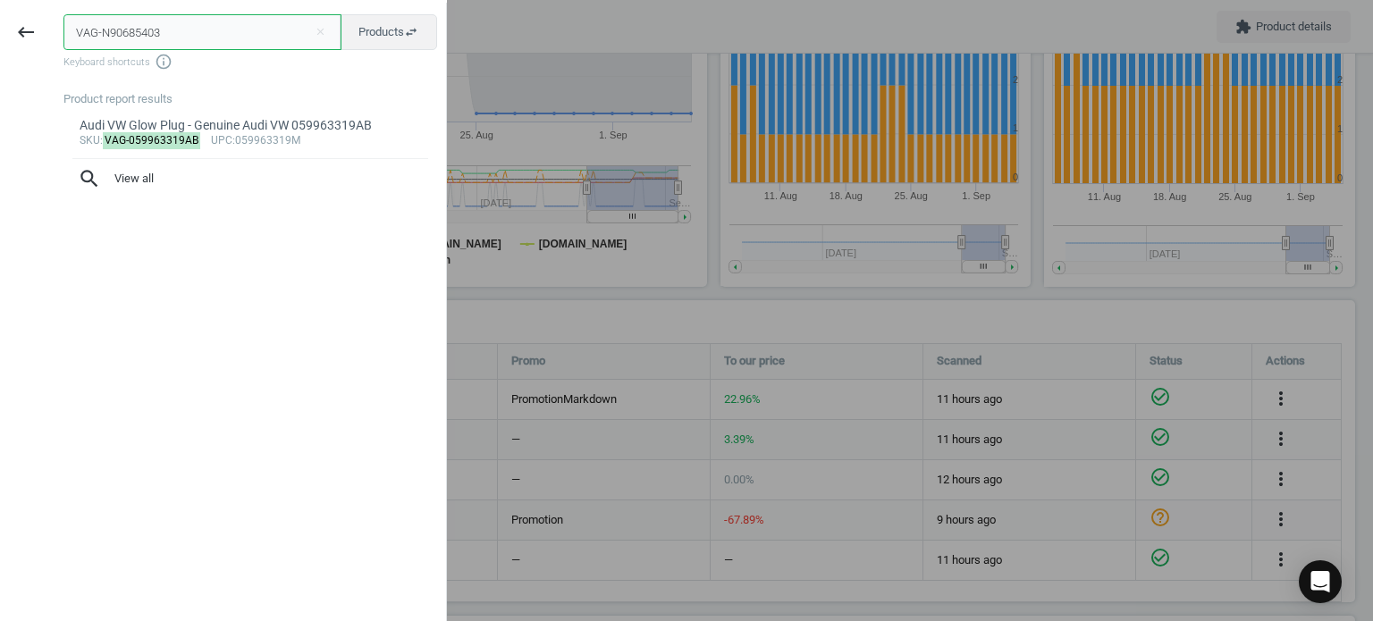
type input "VAG-N90685403"
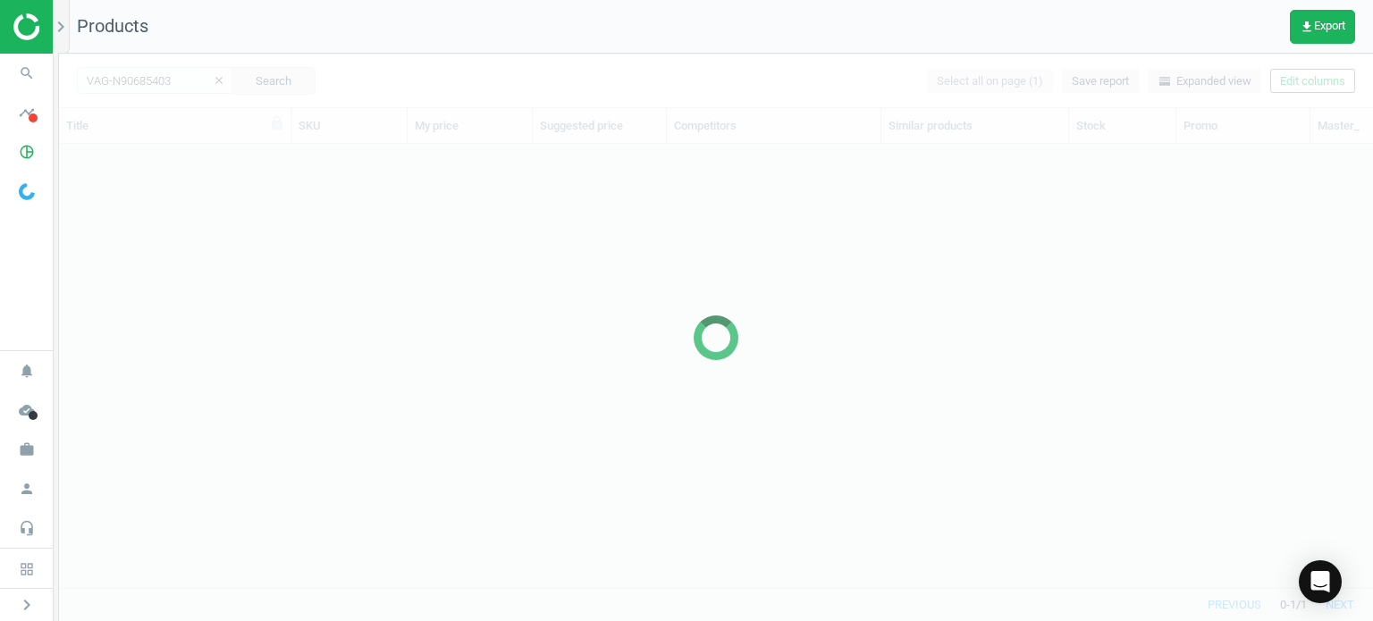
scroll to position [418, 1300]
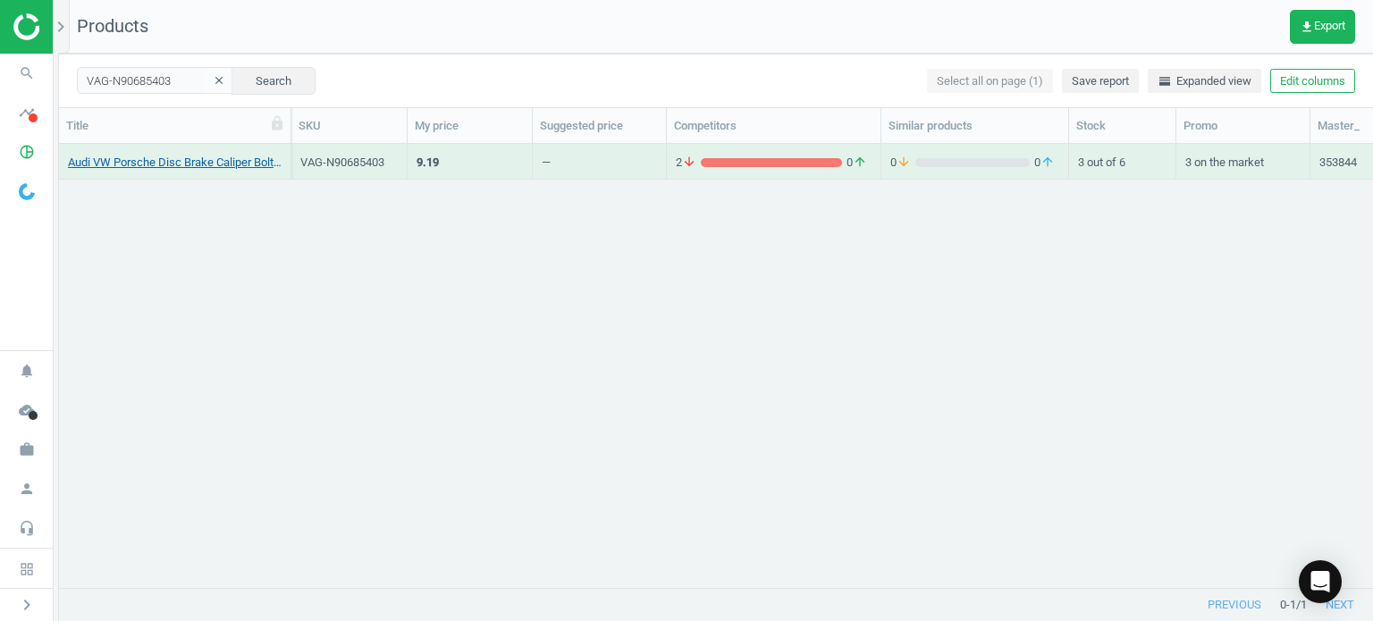
click at [205, 168] on link "Audi VW Porsche Disc Brake Caliper Bolt - Genuine VW Audi N90685403" at bounding box center [175, 163] width 214 height 16
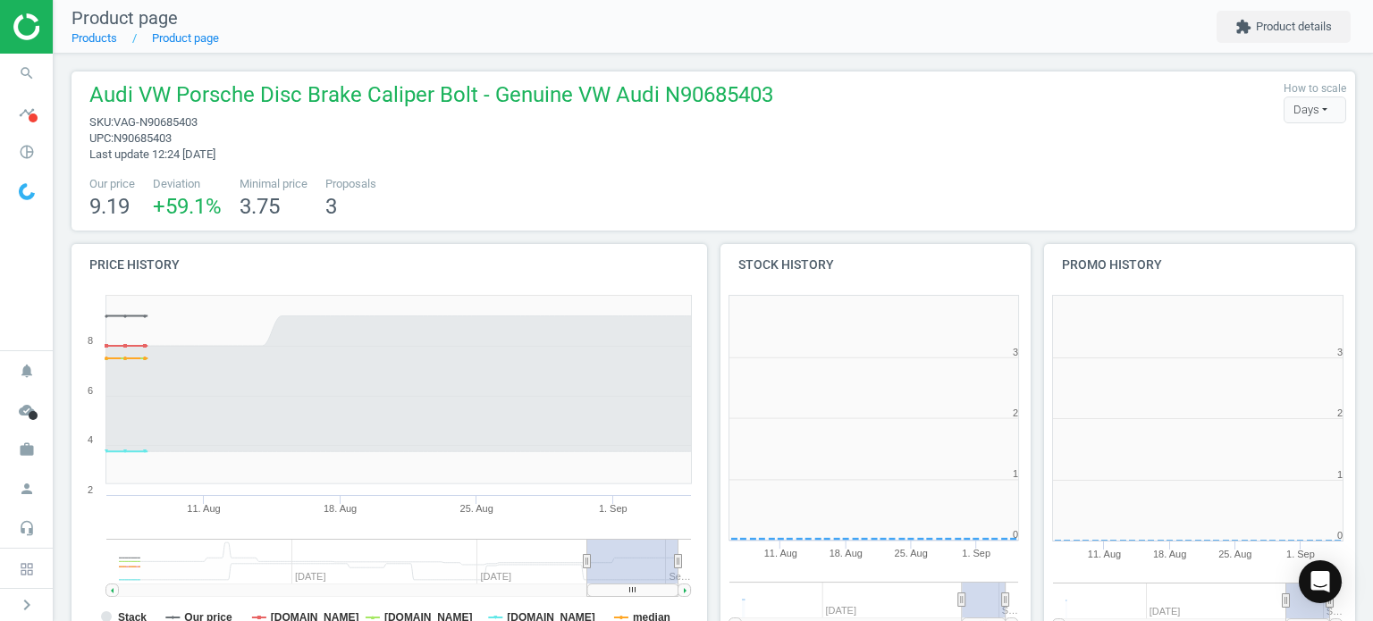
scroll to position [385, 334]
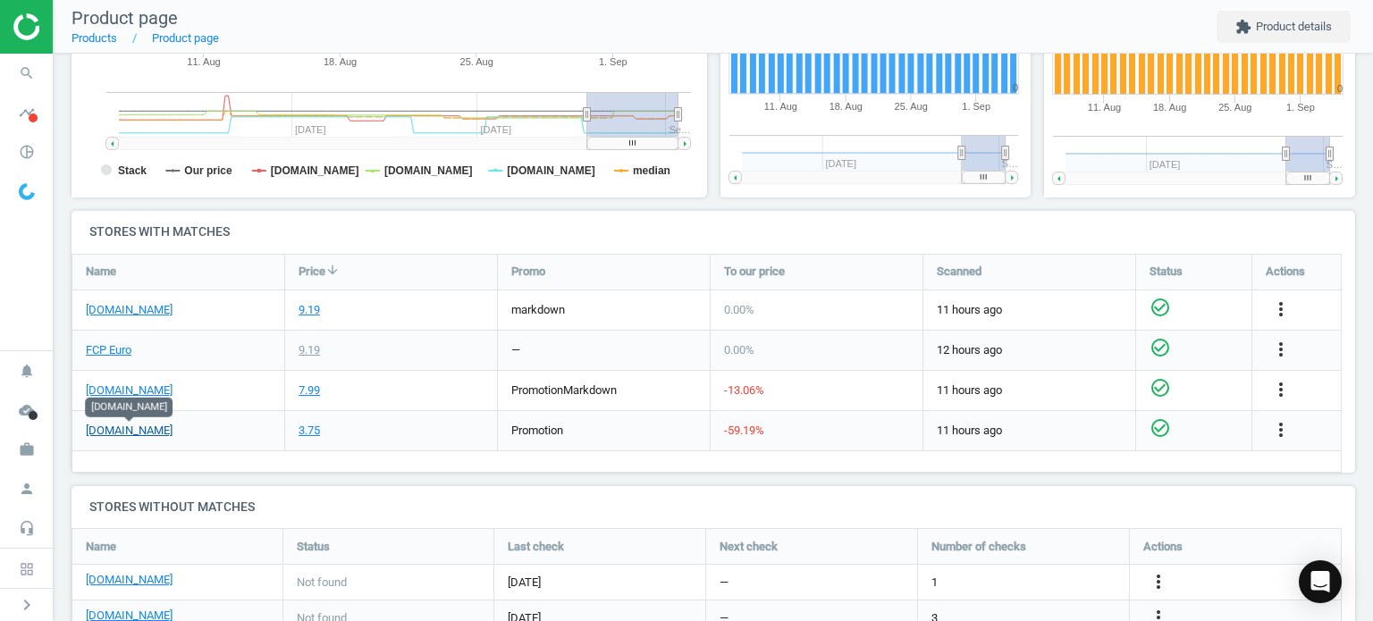
click at [122, 431] on link "[DOMAIN_NAME]" at bounding box center [129, 431] width 87 height 16
click at [107, 358] on div "FCP Euro" at bounding box center [178, 350] width 212 height 39
click at [107, 350] on link "FCP Euro" at bounding box center [109, 350] width 46 height 16
click at [1288, 428] on icon "more_vert" at bounding box center [1281, 429] width 21 height 21
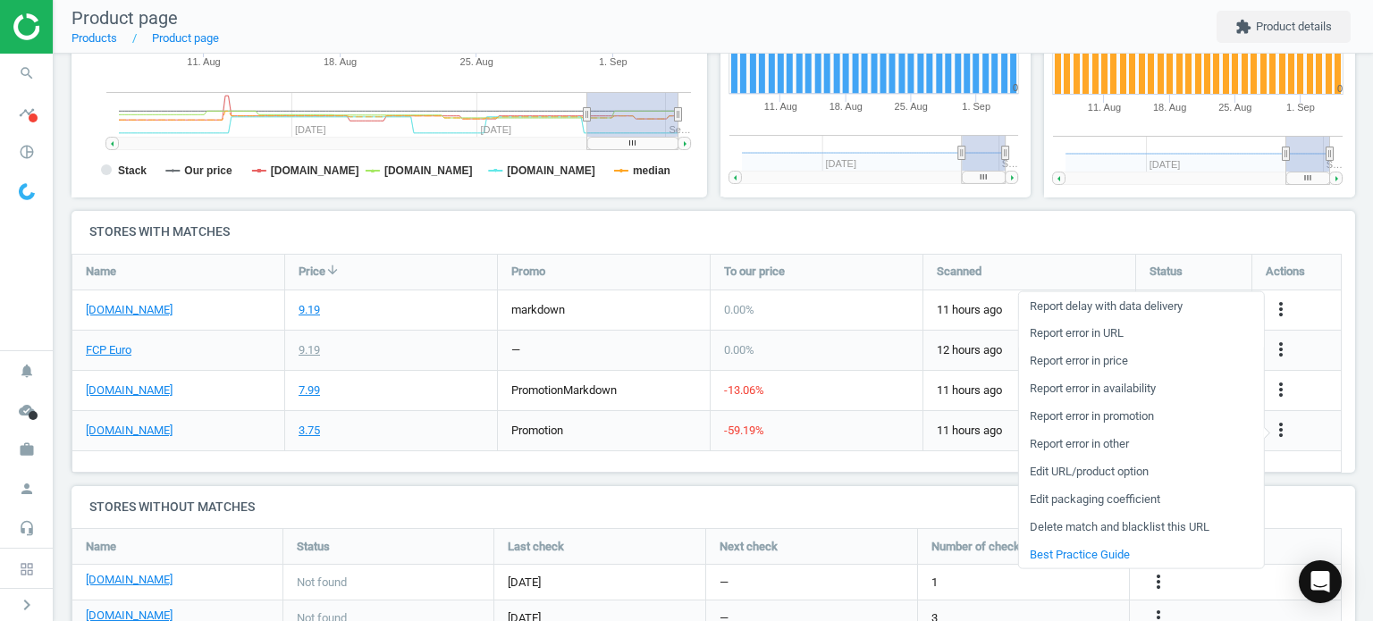
click at [1079, 336] on link "Report error in URL" at bounding box center [1140, 334] width 245 height 28
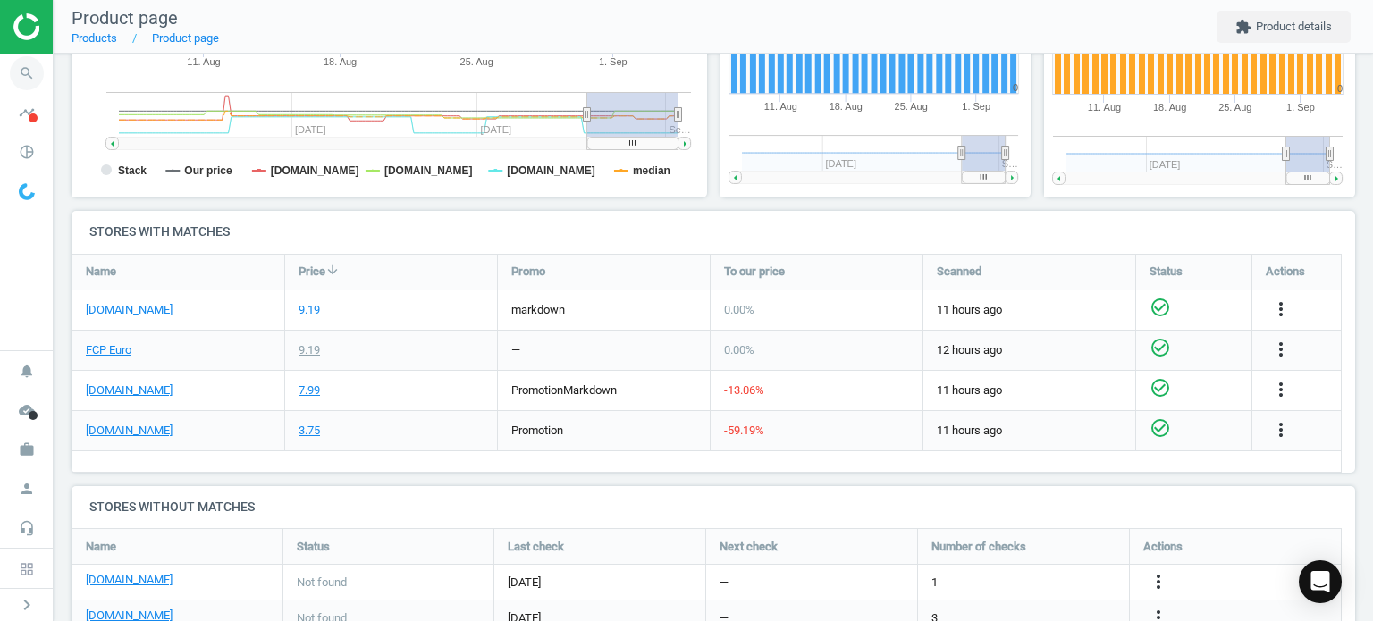
click at [17, 74] on icon "search" at bounding box center [27, 73] width 34 height 34
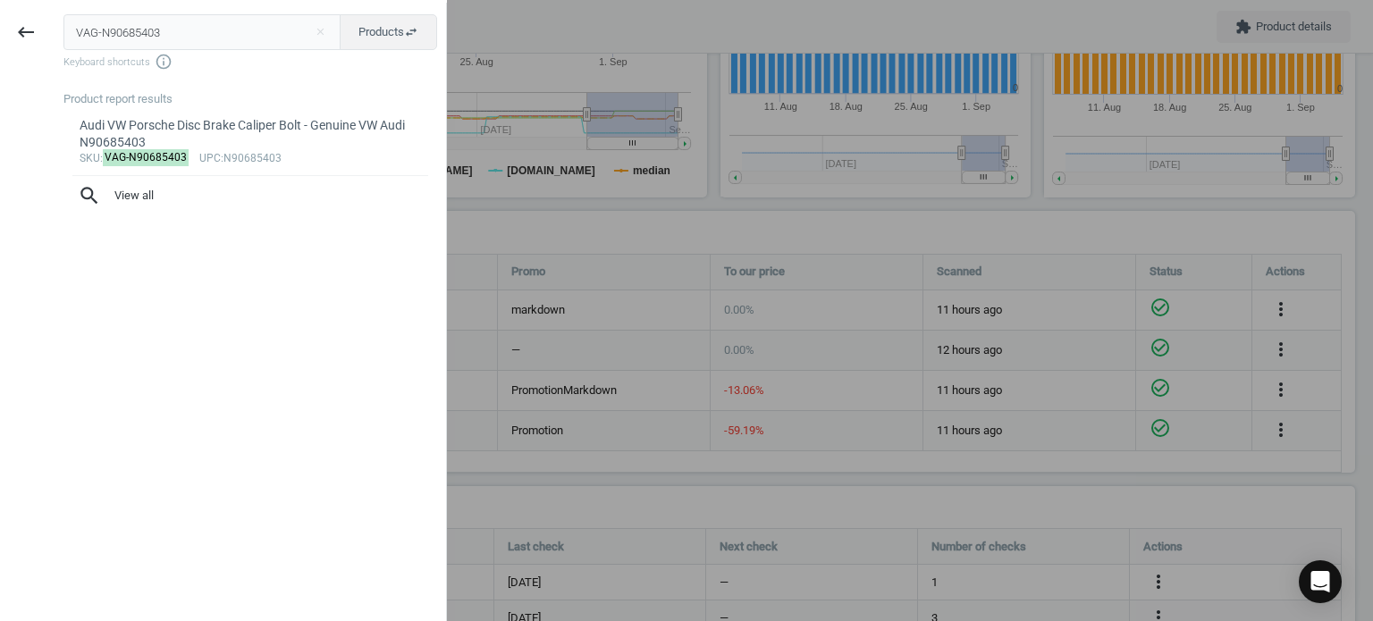
click at [68, 18] on input "VAG-N90685403" at bounding box center [202, 32] width 278 height 36
type input "VAG-06E109507H"
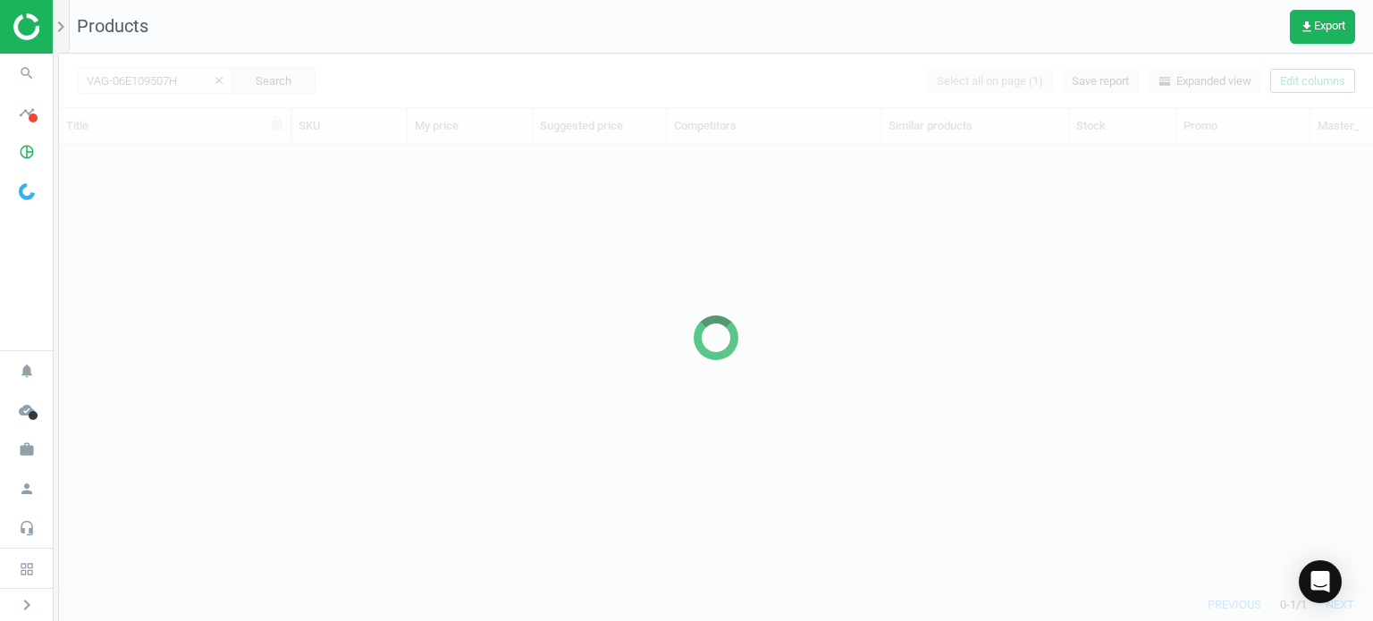
scroll to position [418, 1300]
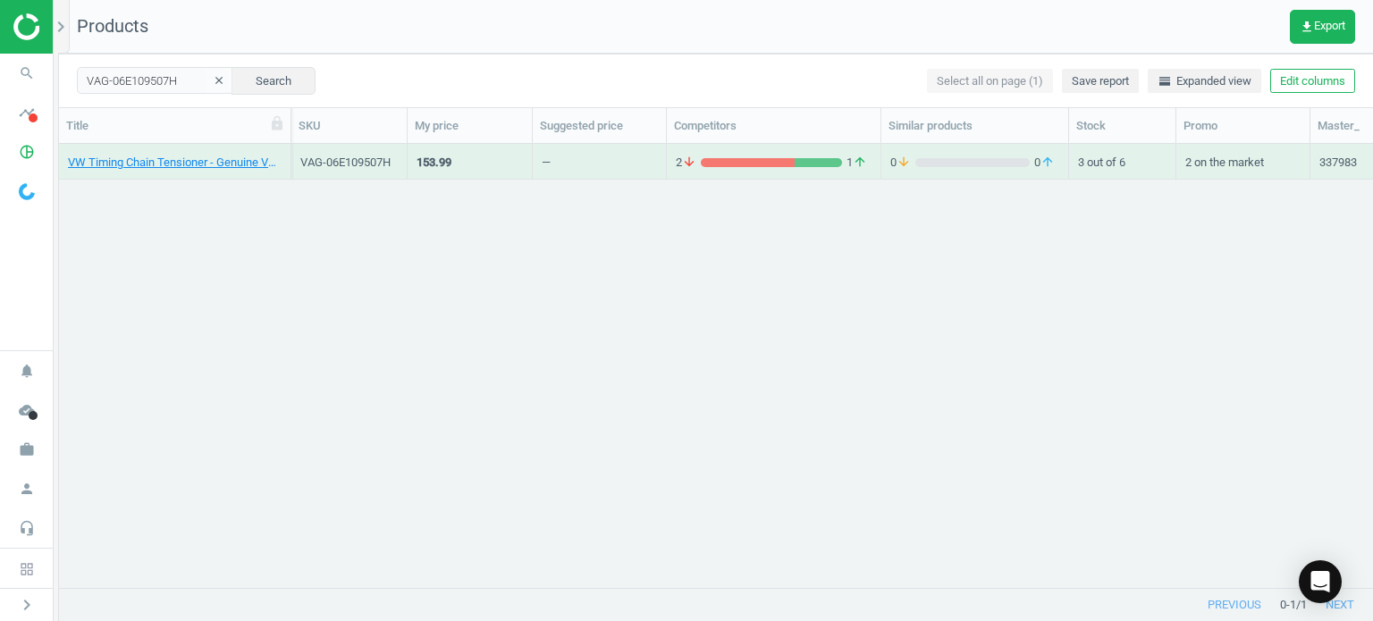
click at [138, 175] on div "VW Timing Chain Tensioner - Genuine VW 06E109507H" at bounding box center [175, 166] width 214 height 22
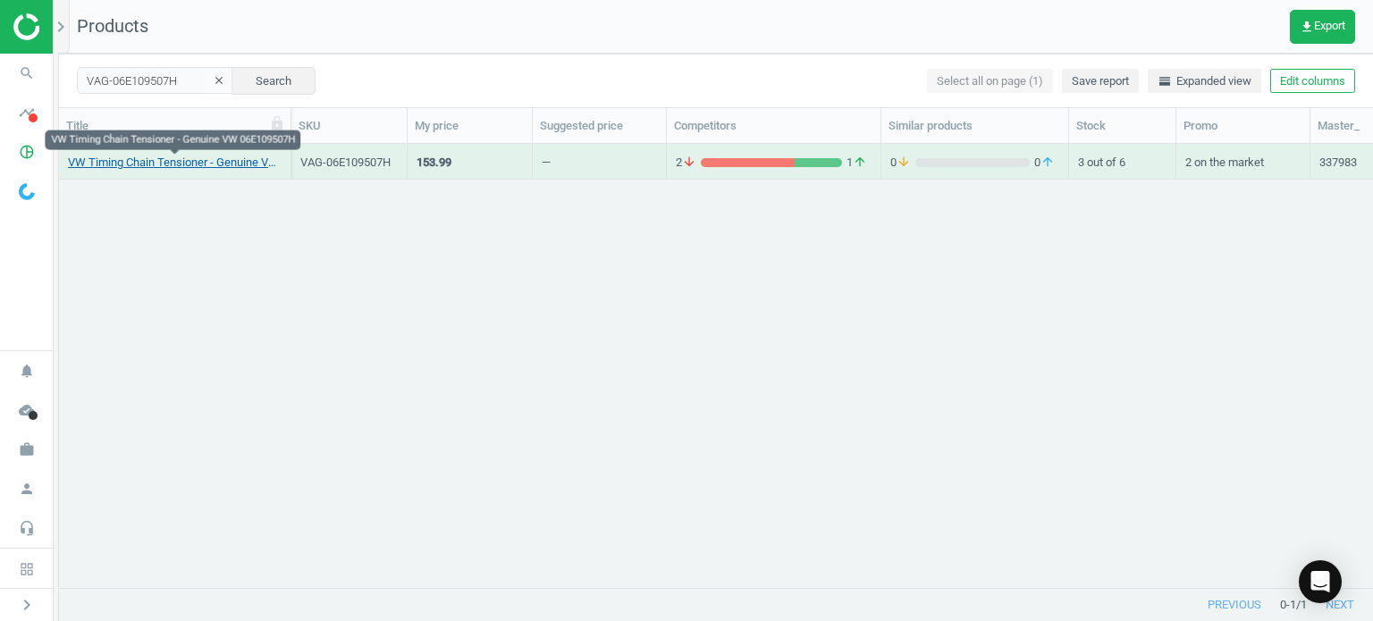
click at [132, 162] on link "VW Timing Chain Tensioner - Genuine VW 06E109507H" at bounding box center [175, 163] width 214 height 16
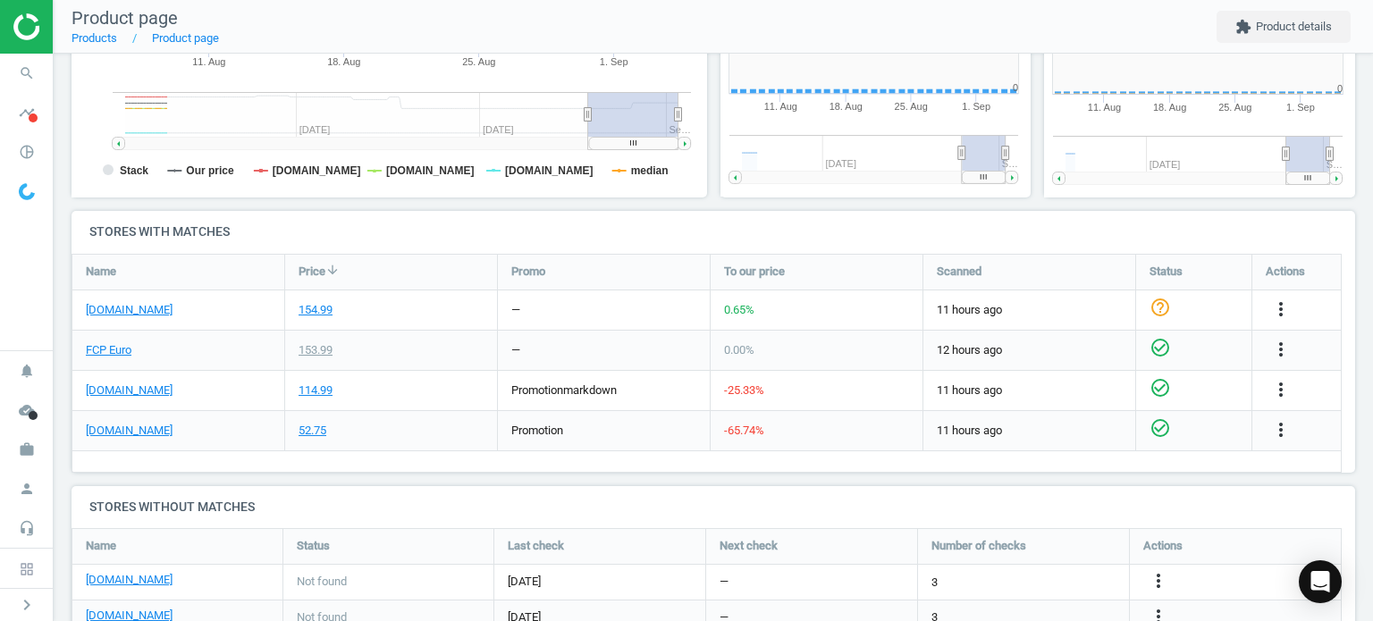
scroll to position [8, 8]
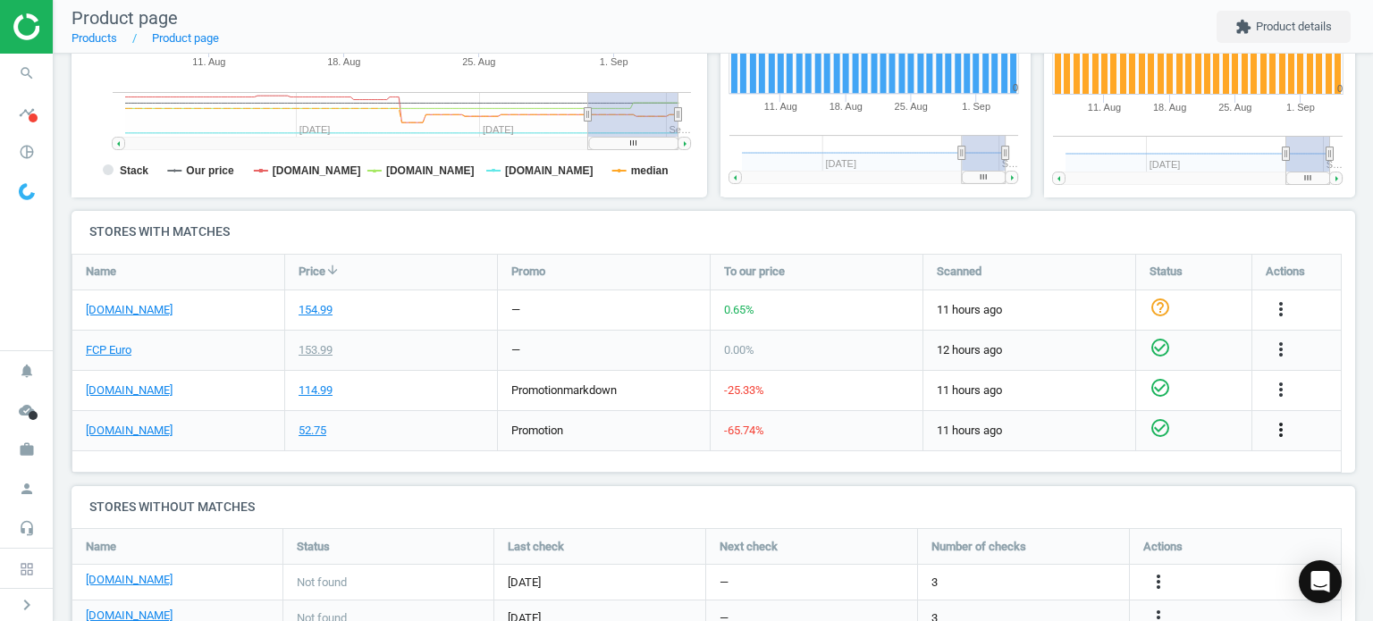
click at [1282, 431] on icon "more_vert" at bounding box center [1281, 429] width 21 height 21
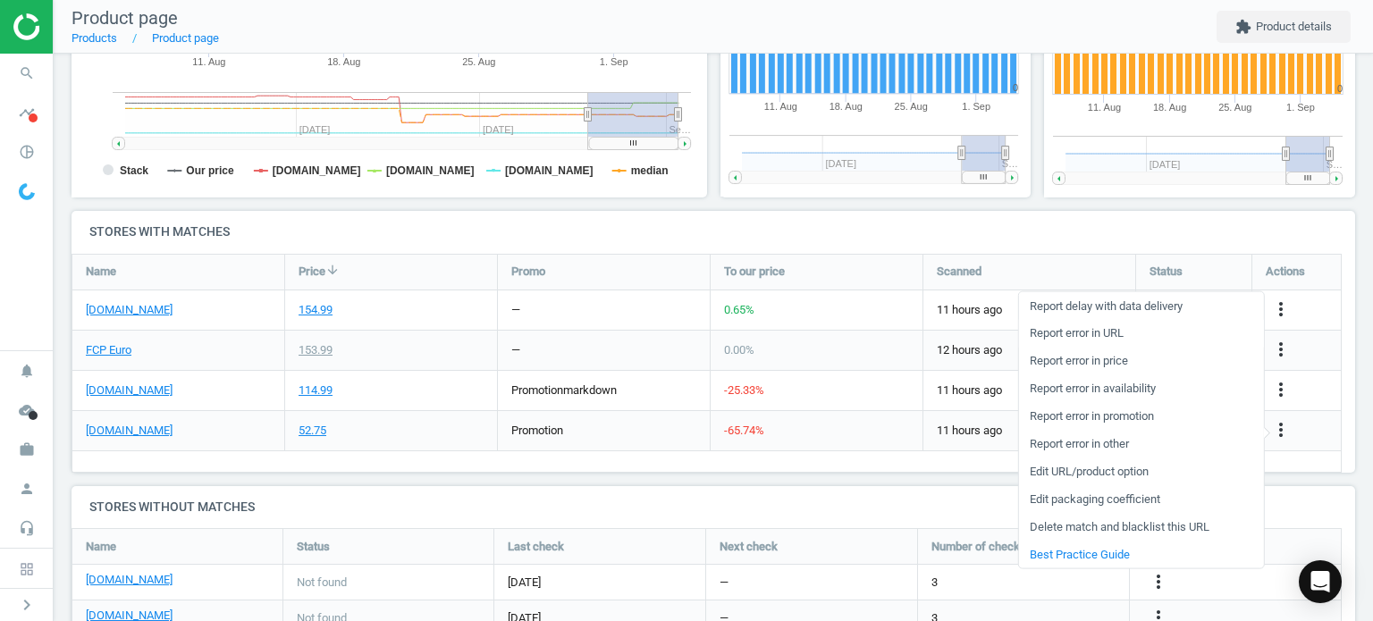
click at [1105, 324] on link "Report error in URL" at bounding box center [1140, 334] width 245 height 28
